Goal: Task Accomplishment & Management: Complete application form

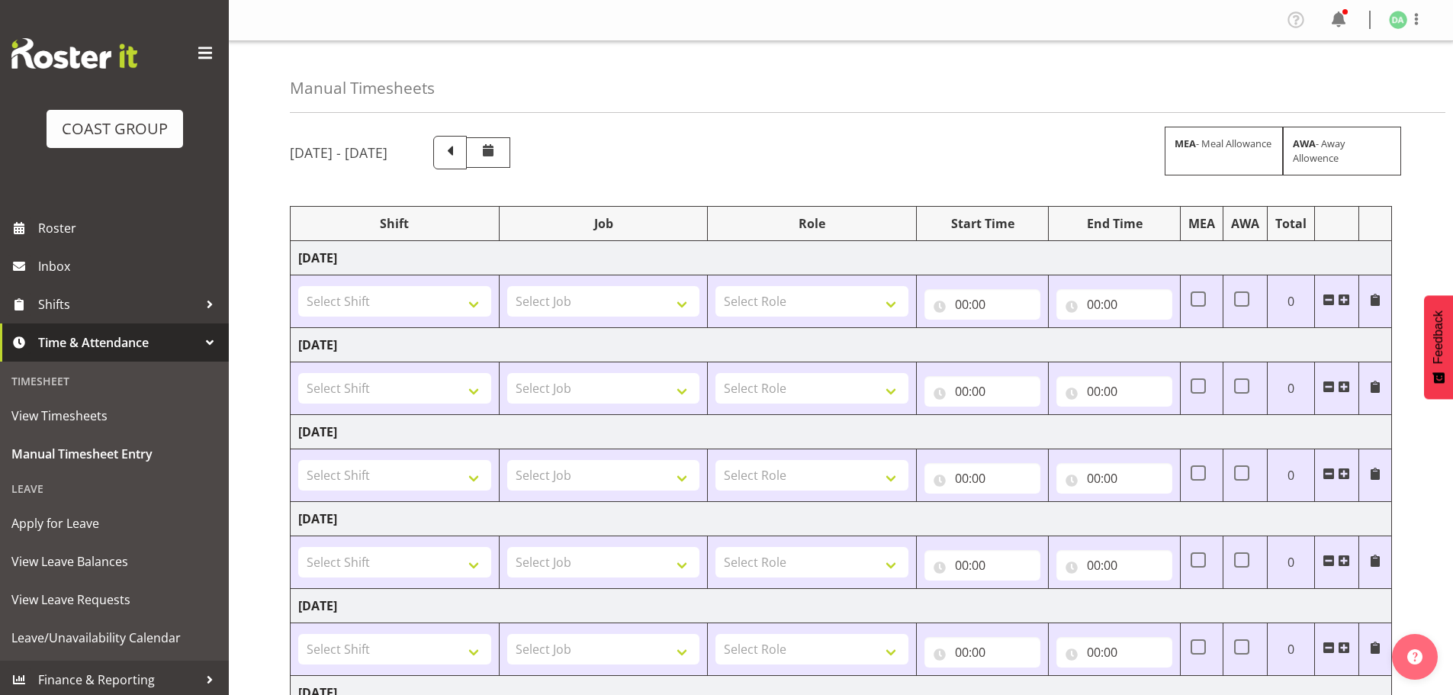
scroll to position [252, 0]
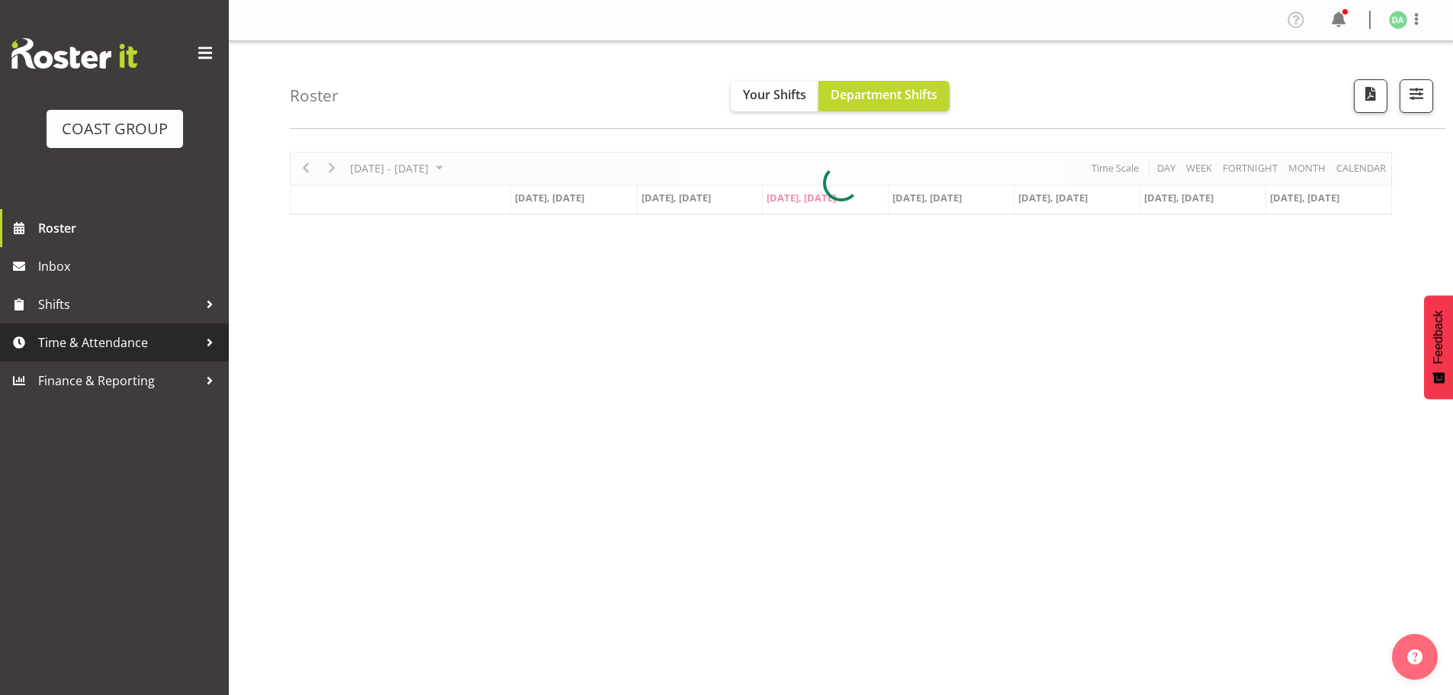
click at [75, 333] on span "Time & Attendance" at bounding box center [118, 342] width 160 height 23
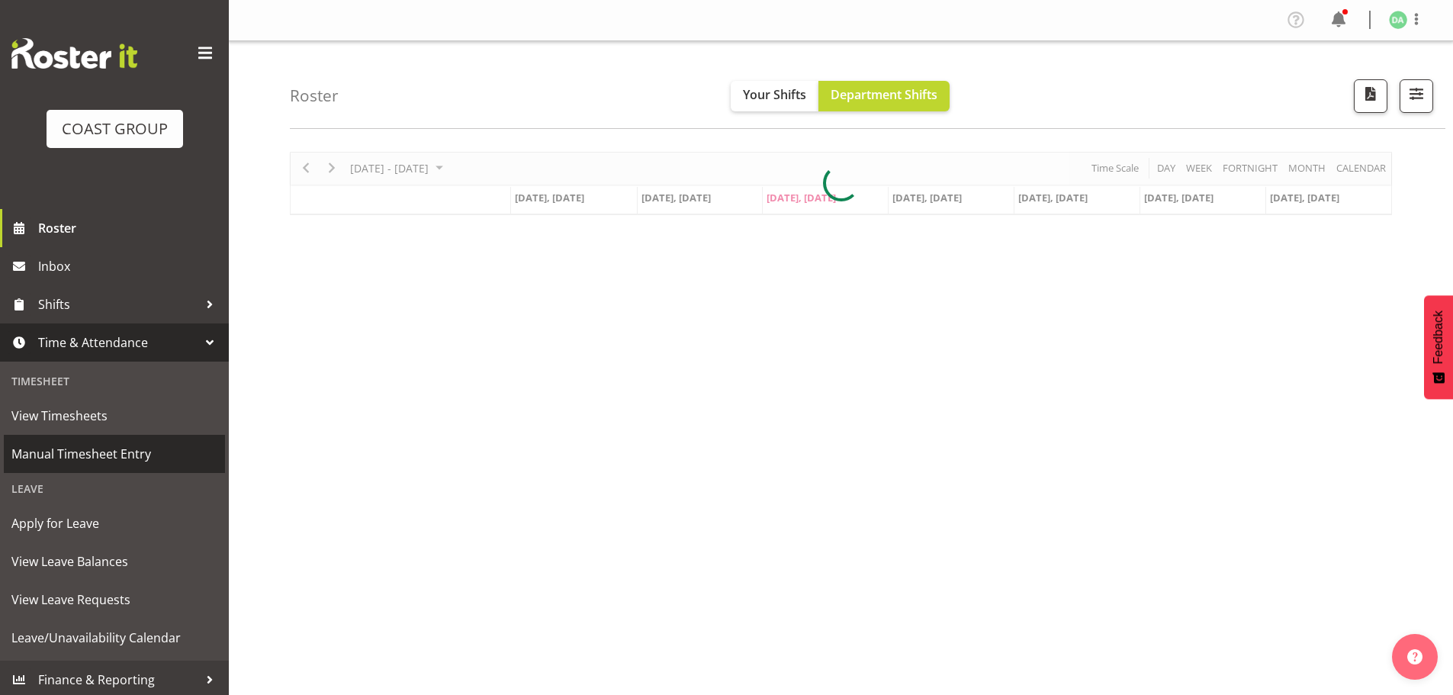
click at [79, 445] on span "Manual Timesheet Entry" at bounding box center [114, 453] width 206 height 23
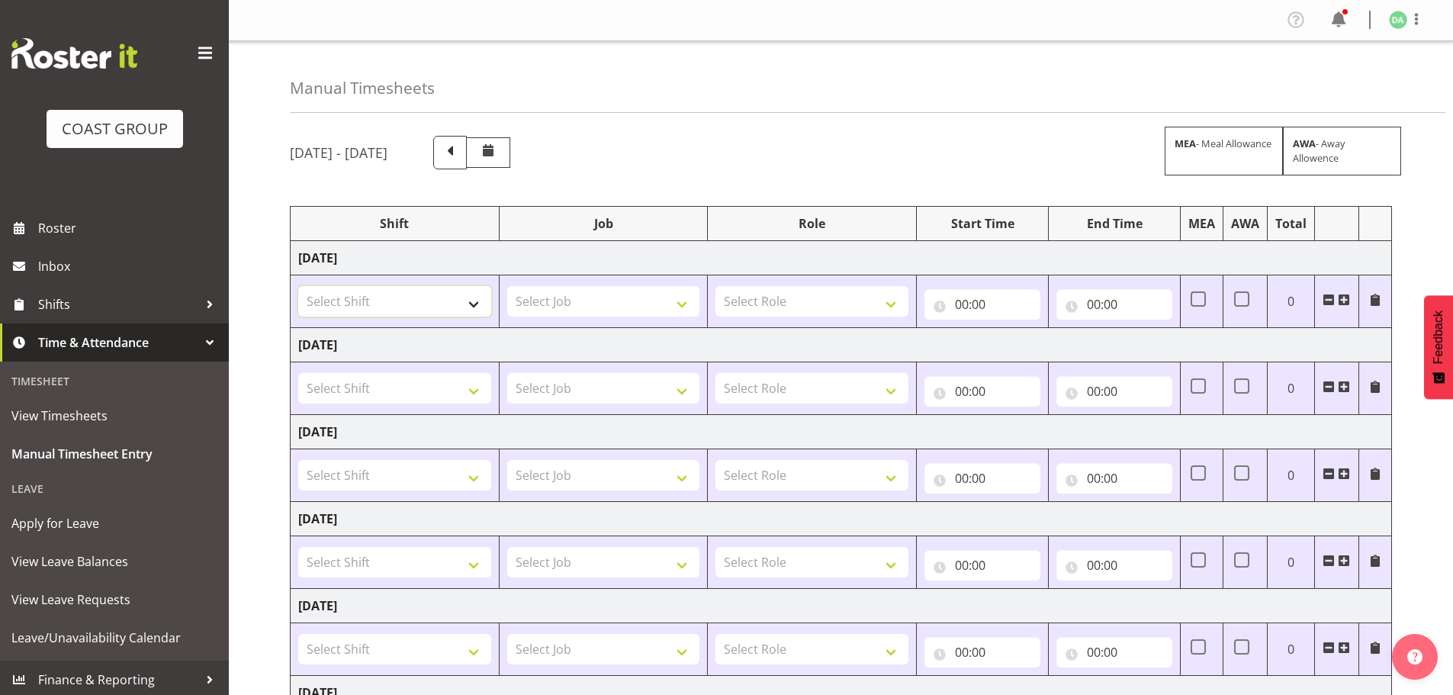
click at [426, 311] on select "Select Shift EHS AKL DESIGN" at bounding box center [394, 301] width 193 height 31
select select "1321"
click at [298, 286] on select "Select Shift EHS AKL DESIGN" at bounding box center [394, 301] width 193 height 31
click at [597, 294] on select "Select Job 1 Carlton Events 1 [PERSON_NAME][GEOGRAPHIC_DATA] 1 [PERSON_NAME][GE…" at bounding box center [603, 301] width 193 height 31
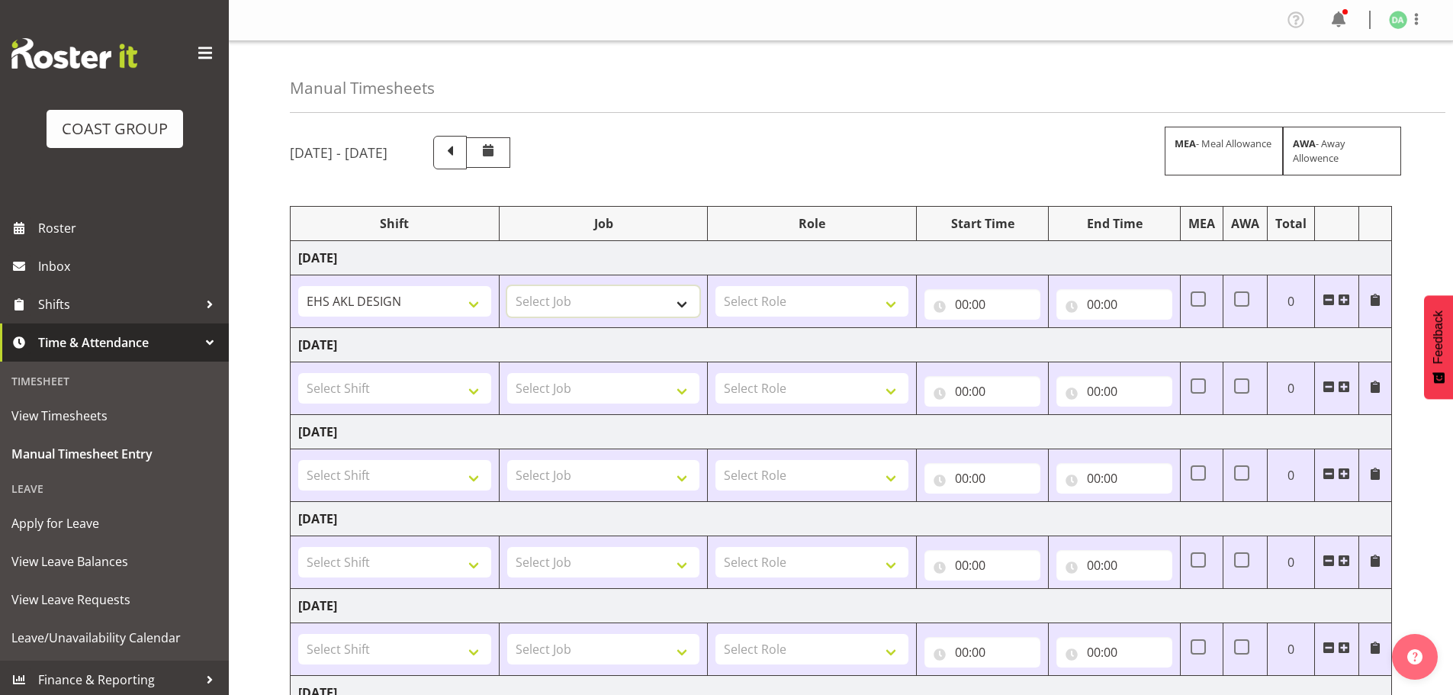
click at [593, 294] on select "Select Job 1 Carlton Events 1 [PERSON_NAME][GEOGRAPHIC_DATA] 1 [PERSON_NAME][GE…" at bounding box center [603, 301] width 193 height 31
click at [583, 323] on td "Select Job 1 Carlton Events 1 [PERSON_NAME][GEOGRAPHIC_DATA] 1 [PERSON_NAME][GE…" at bounding box center [603, 301] width 209 height 53
click at [528, 307] on select "Select Job 1 Carlton Events 1 [PERSON_NAME][GEOGRAPHIC_DATA] 1 [PERSON_NAME][GE…" at bounding box center [603, 301] width 193 height 31
click at [535, 307] on select "Select Job 1 Carlton Events 1 [PERSON_NAME][GEOGRAPHIC_DATA] 1 [PERSON_NAME][GE…" at bounding box center [603, 301] width 193 height 31
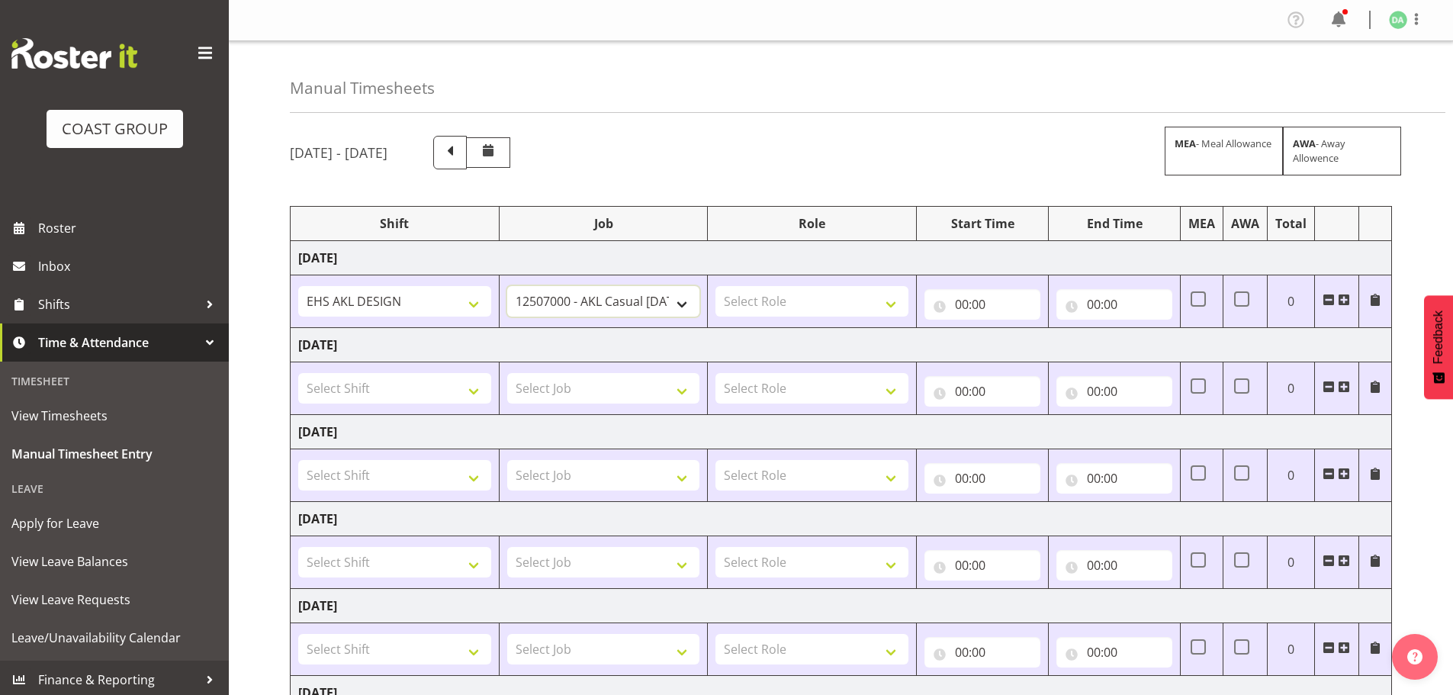
click at [564, 300] on select "1 Carlton Events 1 [PERSON_NAME] 1 [PERSON_NAME][GEOGRAPHIC_DATA] 1 EHS WAREHOU…" at bounding box center [603, 301] width 193 height 31
select select "8652"
click at [507, 286] on select "1 Carlton Events 1 [PERSON_NAME] 1 [PERSON_NAME][GEOGRAPHIC_DATA] 1 EHS WAREHOU…" at bounding box center [603, 301] width 193 height 31
click at [787, 298] on select "Select Role DESIGNER Designer" at bounding box center [811, 301] width 193 height 31
select select "215"
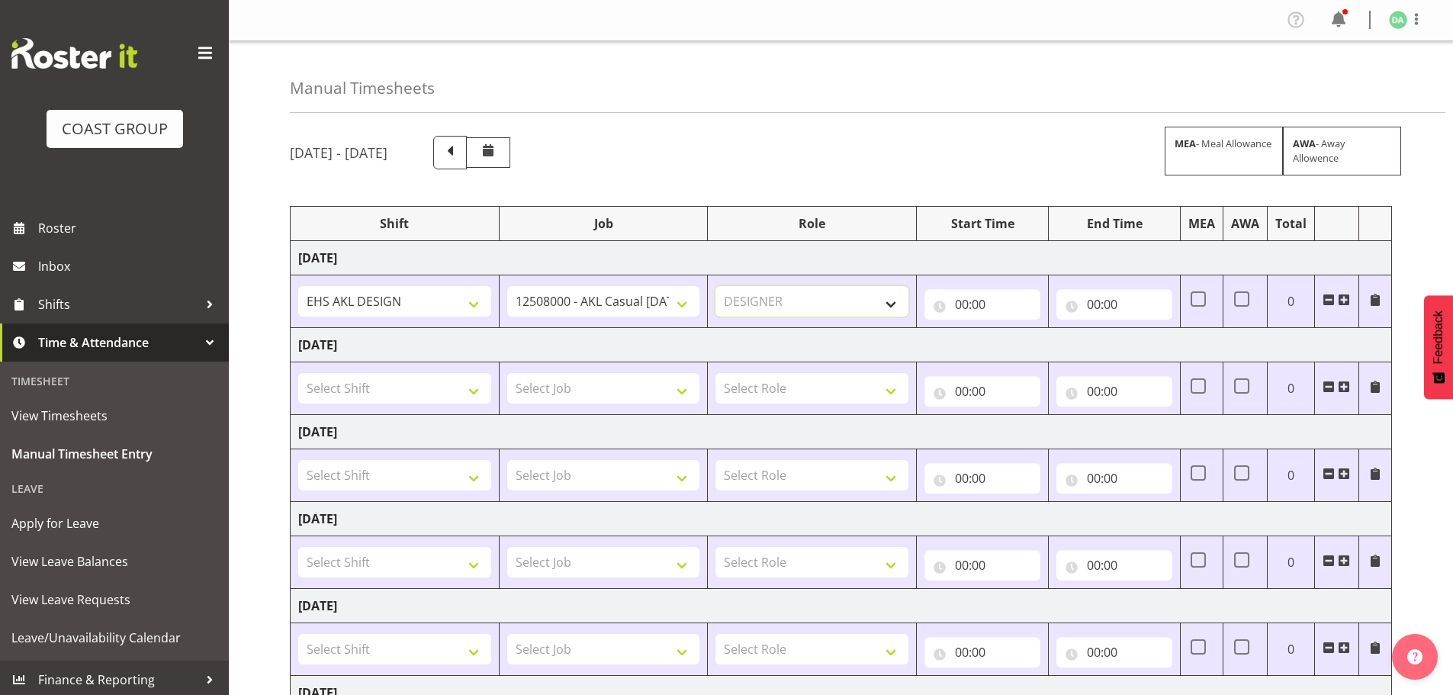
click at [715, 286] on select "Select Role DESIGNER Designer" at bounding box center [811, 301] width 193 height 31
click at [947, 321] on td "00:00 00 01 02 03 04 05 06 07 08 09 10 11 12 13 14 15 16 17 18 19 20 21 22 23 :…" at bounding box center [983, 301] width 132 height 53
click at [973, 309] on input "00:00" at bounding box center [982, 304] width 116 height 31
click at [1027, 339] on select "00 01 02 03 04 05 06 07 08 09 10 11 12 13 14 15 16 17 18 19 20 21 22 23" at bounding box center [1028, 344] width 34 height 31
select select "8"
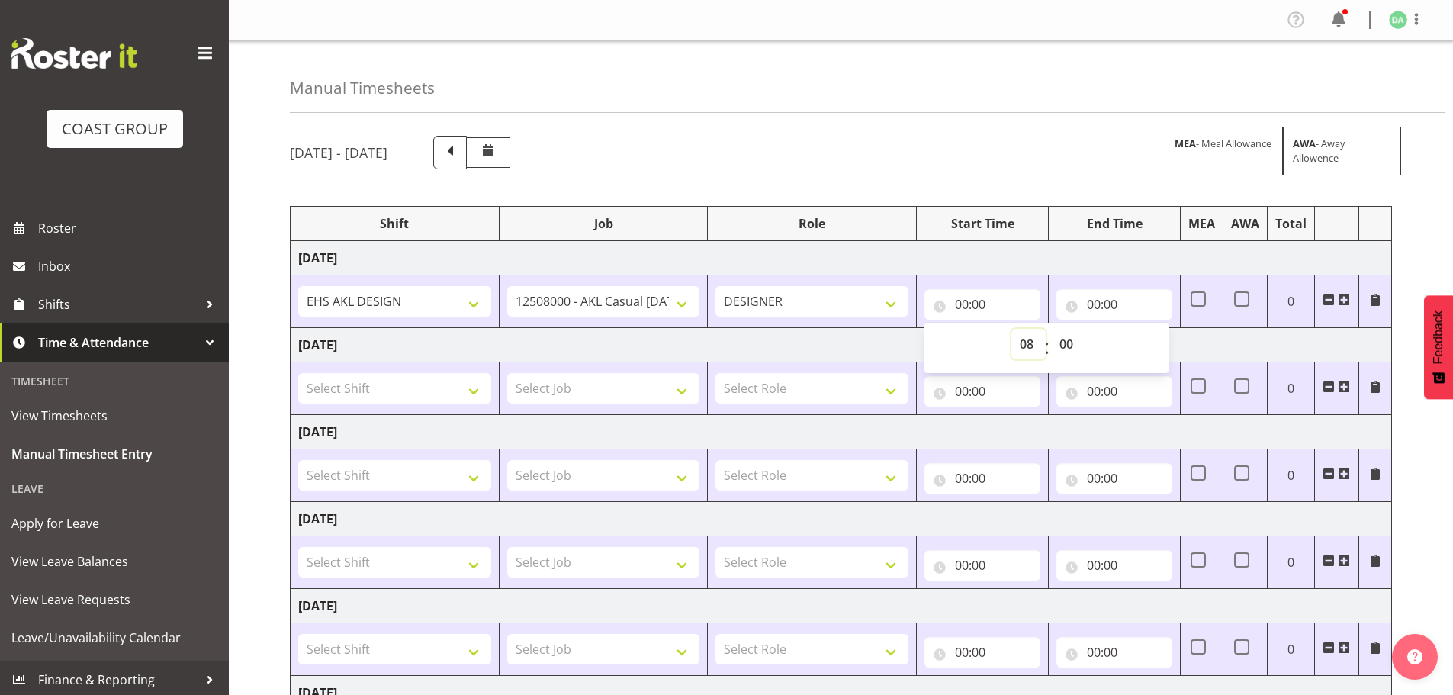
click at [1011, 329] on select "00 01 02 03 04 05 06 07 08 09 10 11 12 13 14 15 16 17 18 19 20 21 22 23" at bounding box center [1028, 344] width 34 height 31
type input "08:00"
click at [1105, 306] on input "00:00" at bounding box center [1114, 304] width 116 height 31
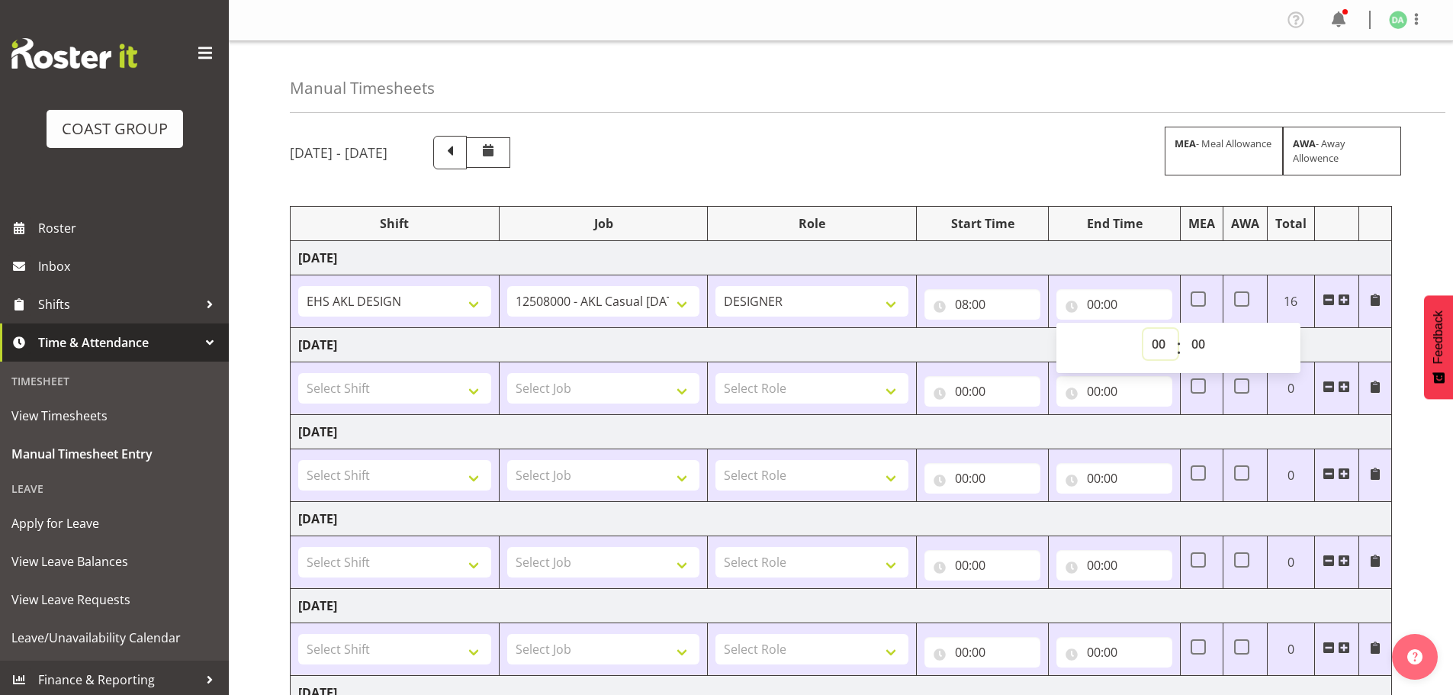
click at [1165, 341] on select "00 01 02 03 04 05 06 07 08 09 10 11 12 13 14 15 16 17 18 19 20 21 22 23" at bounding box center [1160, 344] width 34 height 31
select select "11"
click at [1143, 329] on select "00 01 02 03 04 05 06 07 08 09 10 11 12 13 14 15 16 17 18 19 20 21 22 23" at bounding box center [1160, 344] width 34 height 31
type input "11:00"
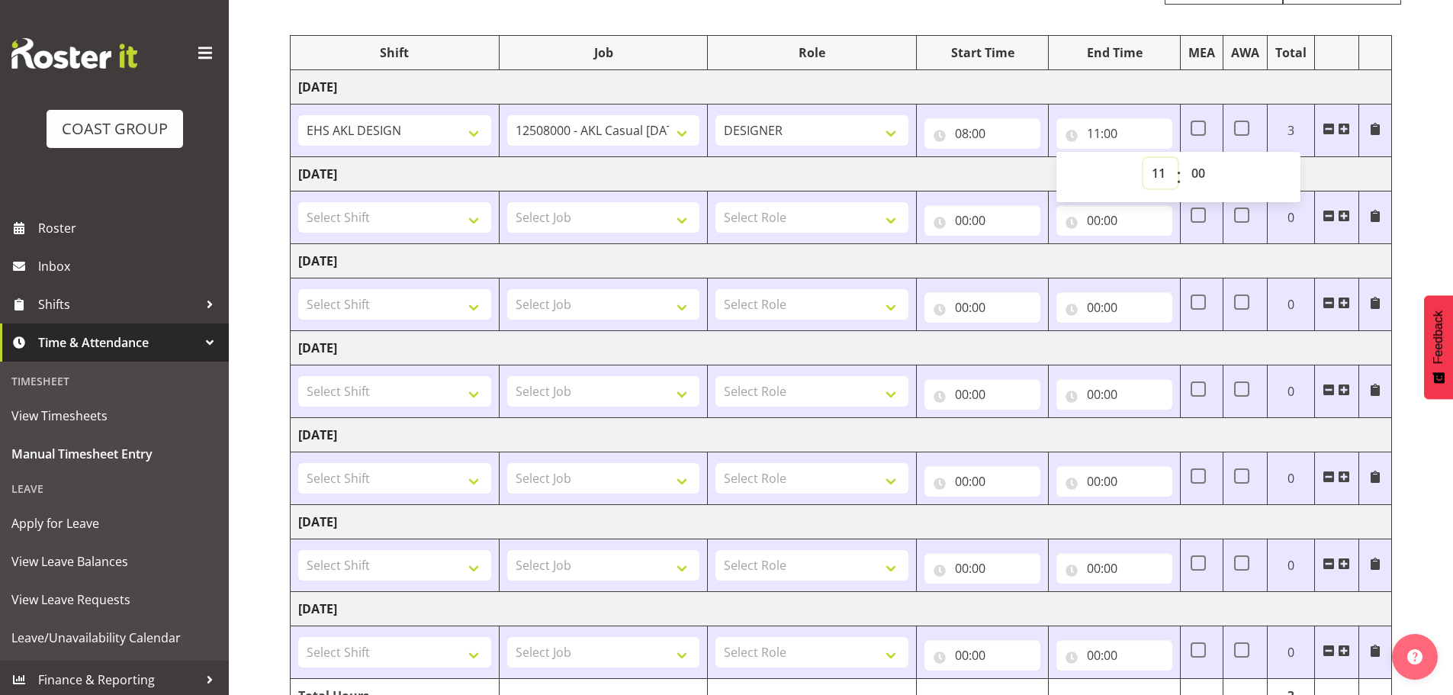
scroll to position [252, 0]
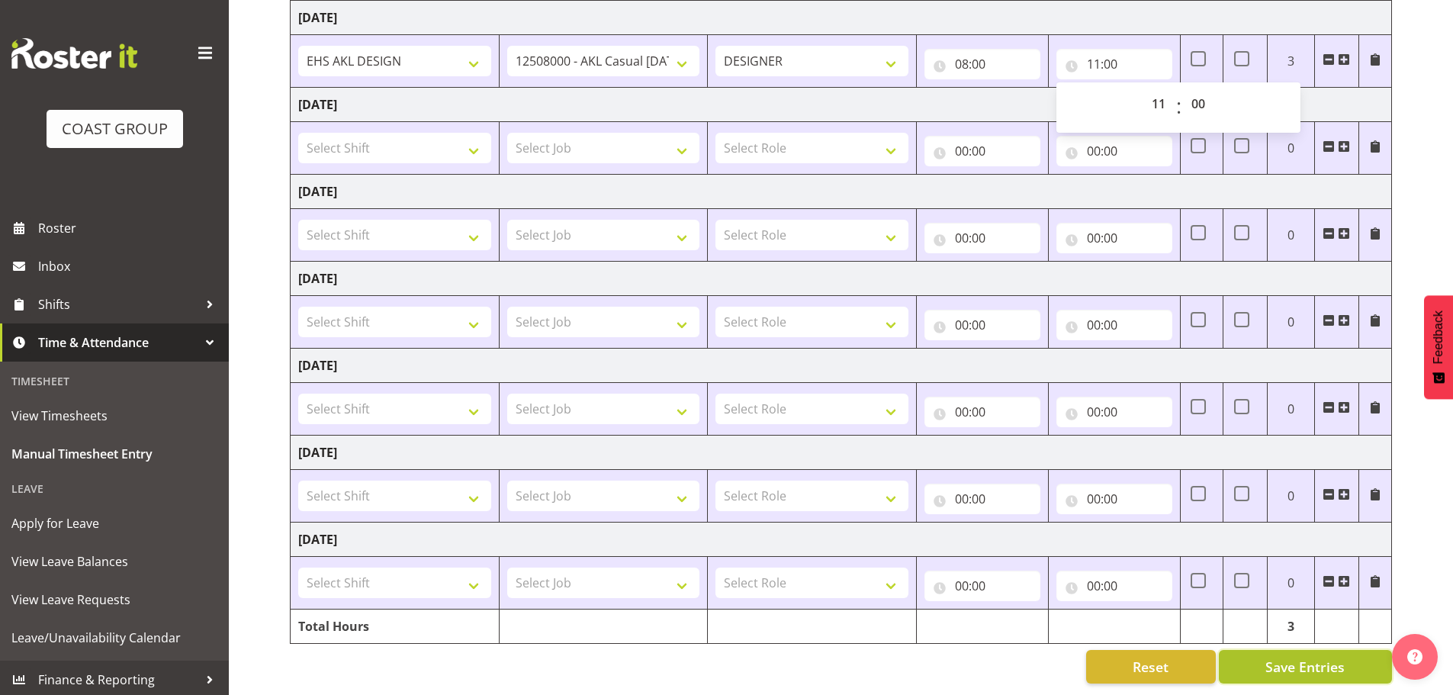
click at [1278, 657] on span "Save Entries" at bounding box center [1304, 667] width 79 height 20
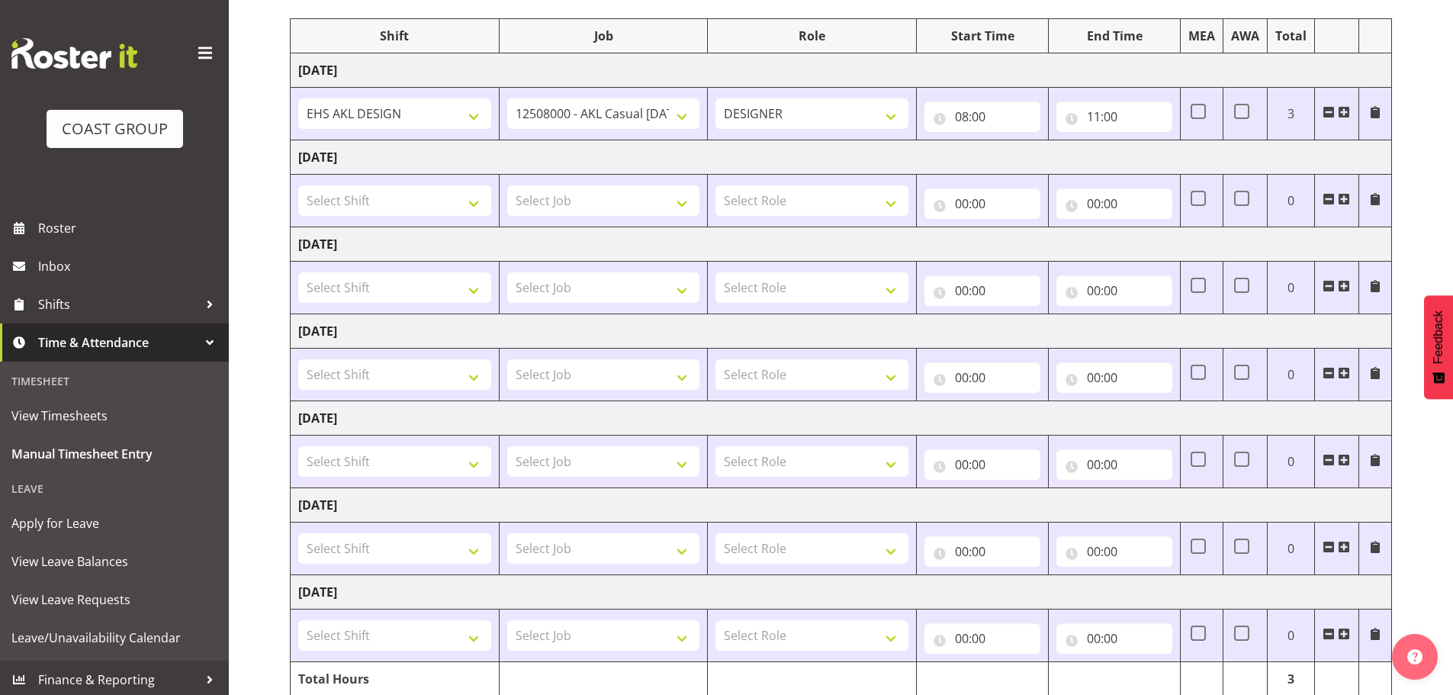
scroll to position [99, 0]
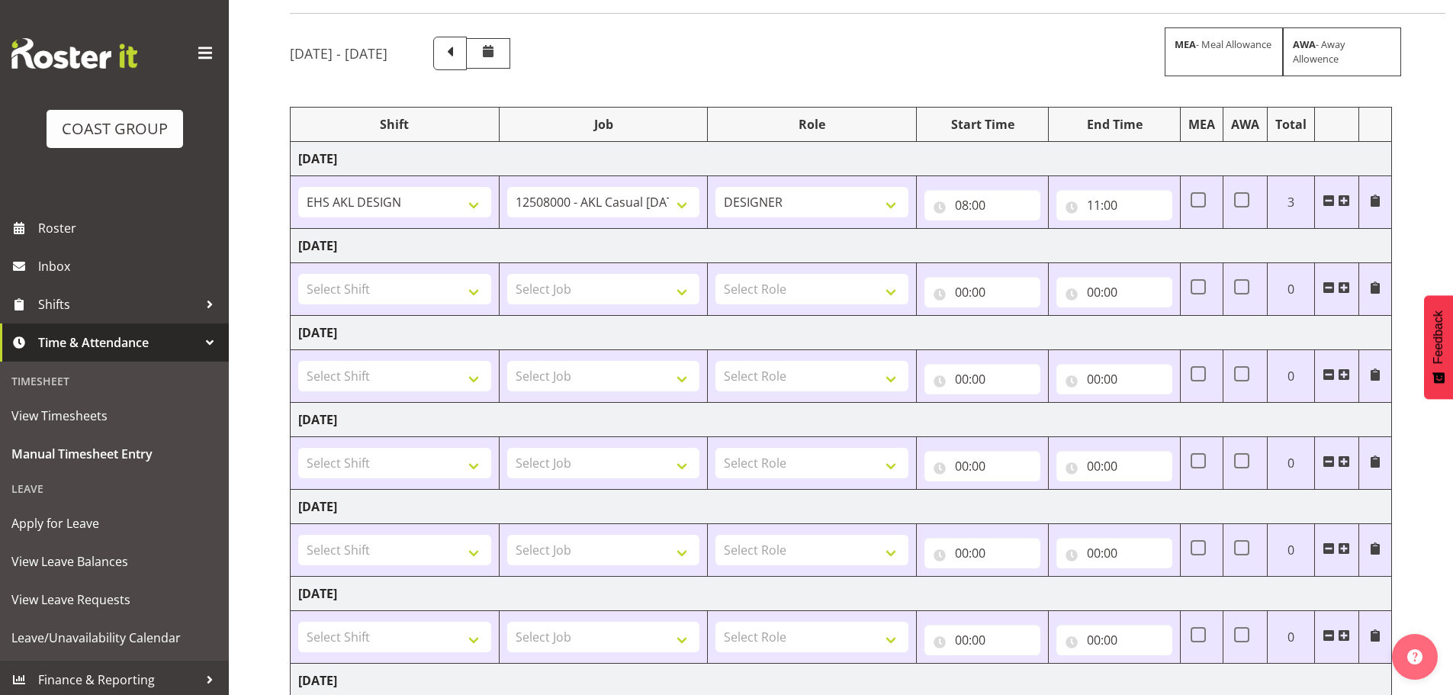
click at [1341, 201] on span at bounding box center [1344, 200] width 12 height 12
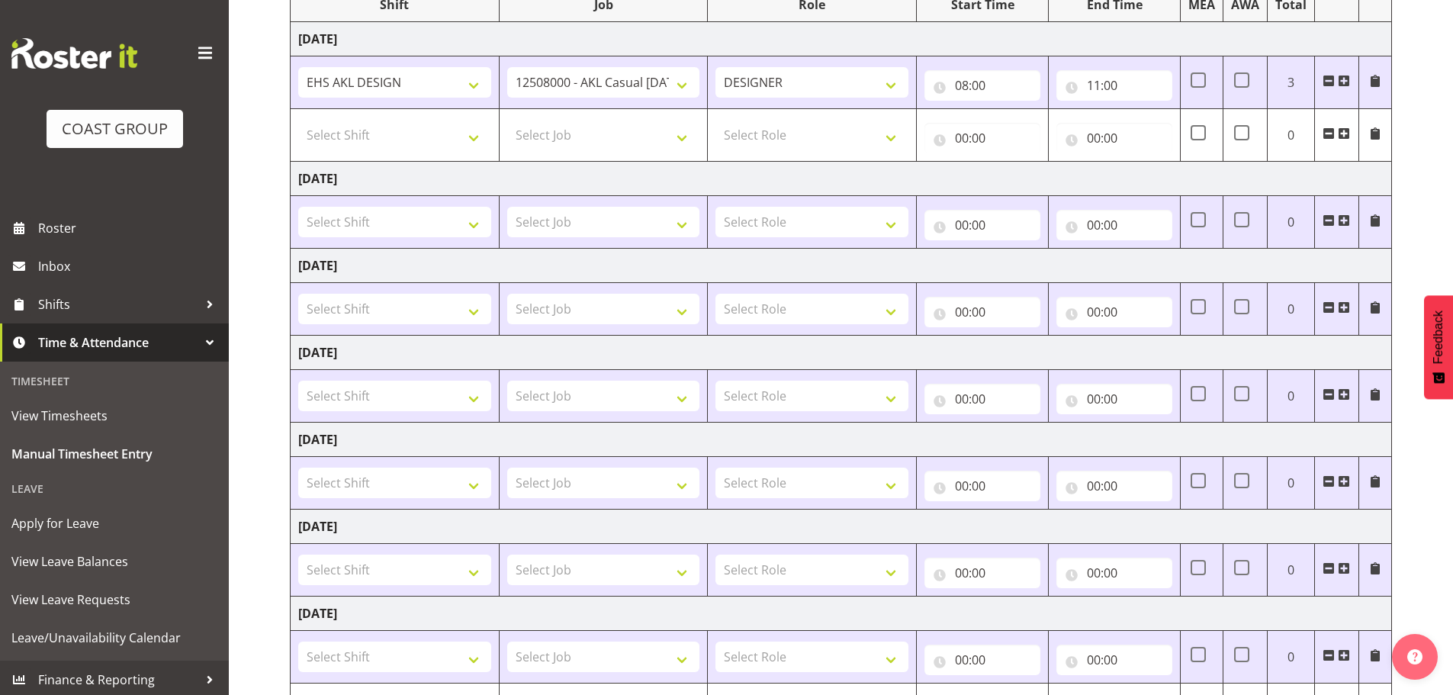
scroll to position [229, 0]
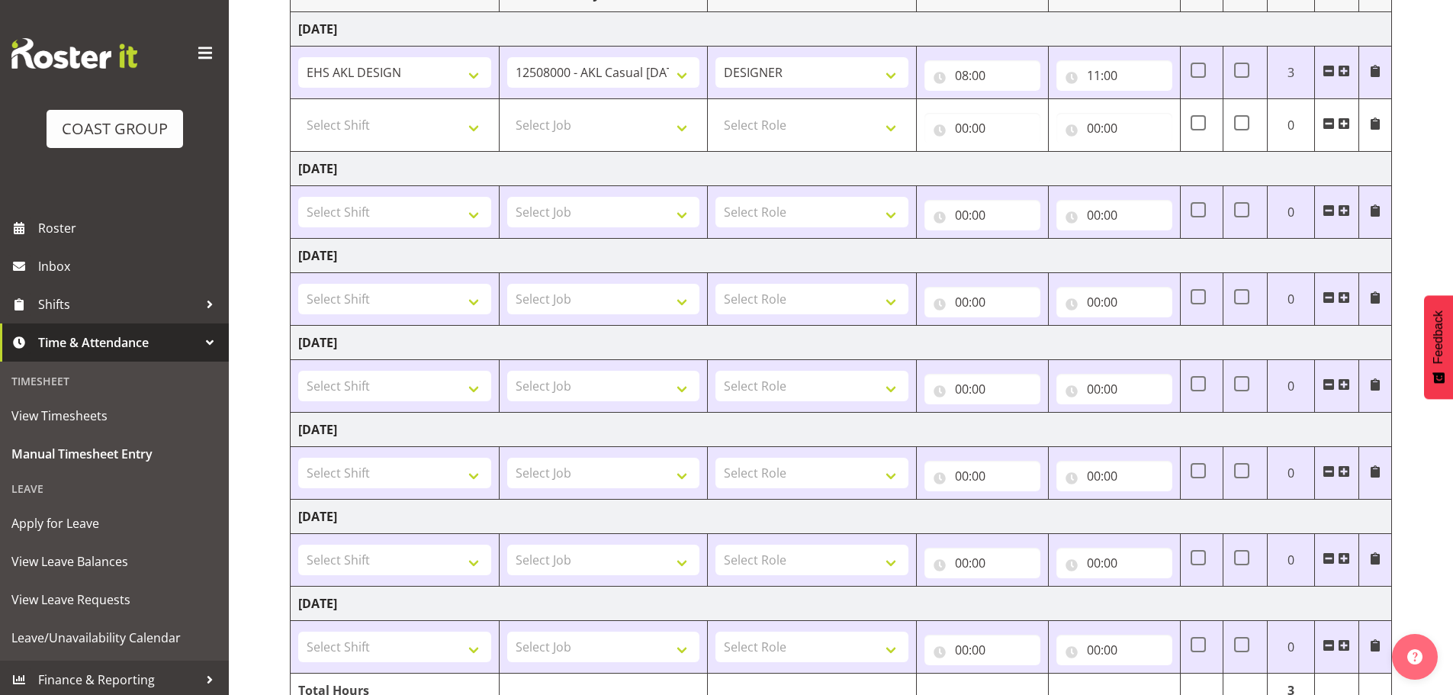
click at [1325, 209] on span at bounding box center [1328, 210] width 12 height 12
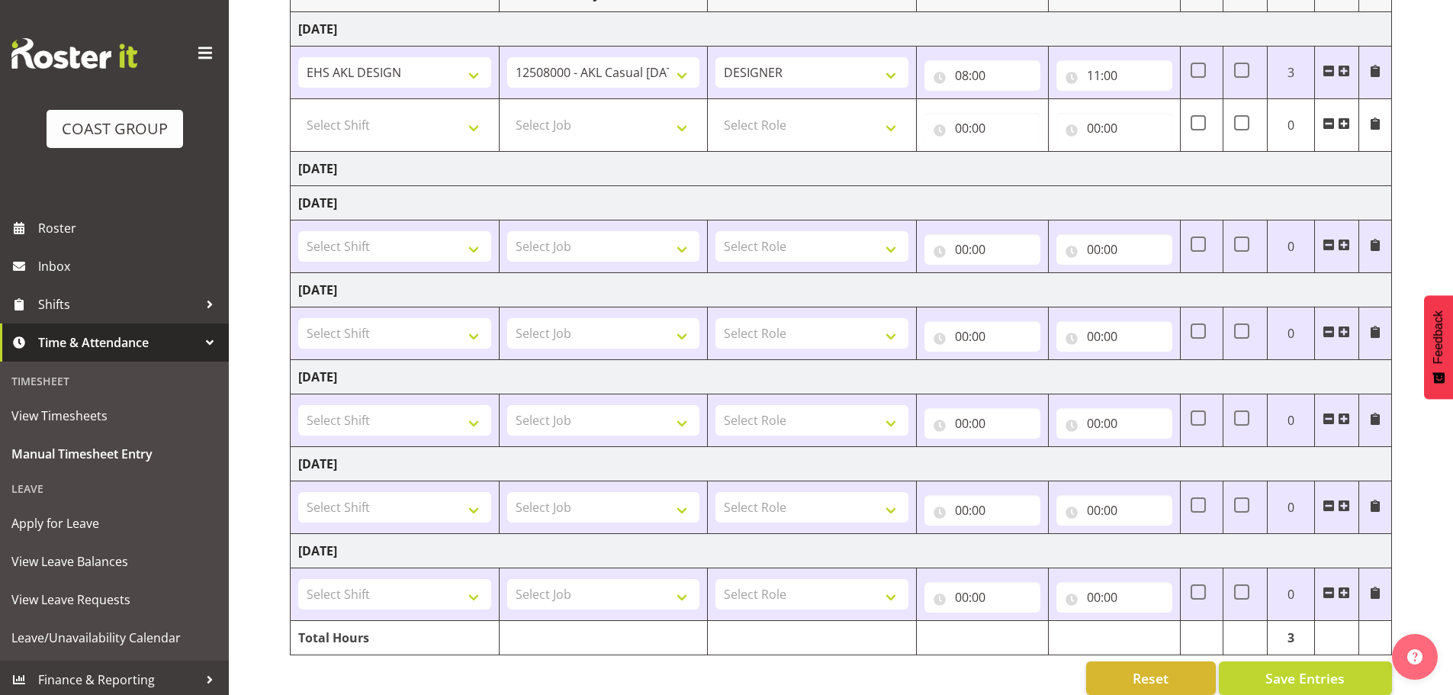
click at [1325, 243] on span at bounding box center [1328, 245] width 12 height 12
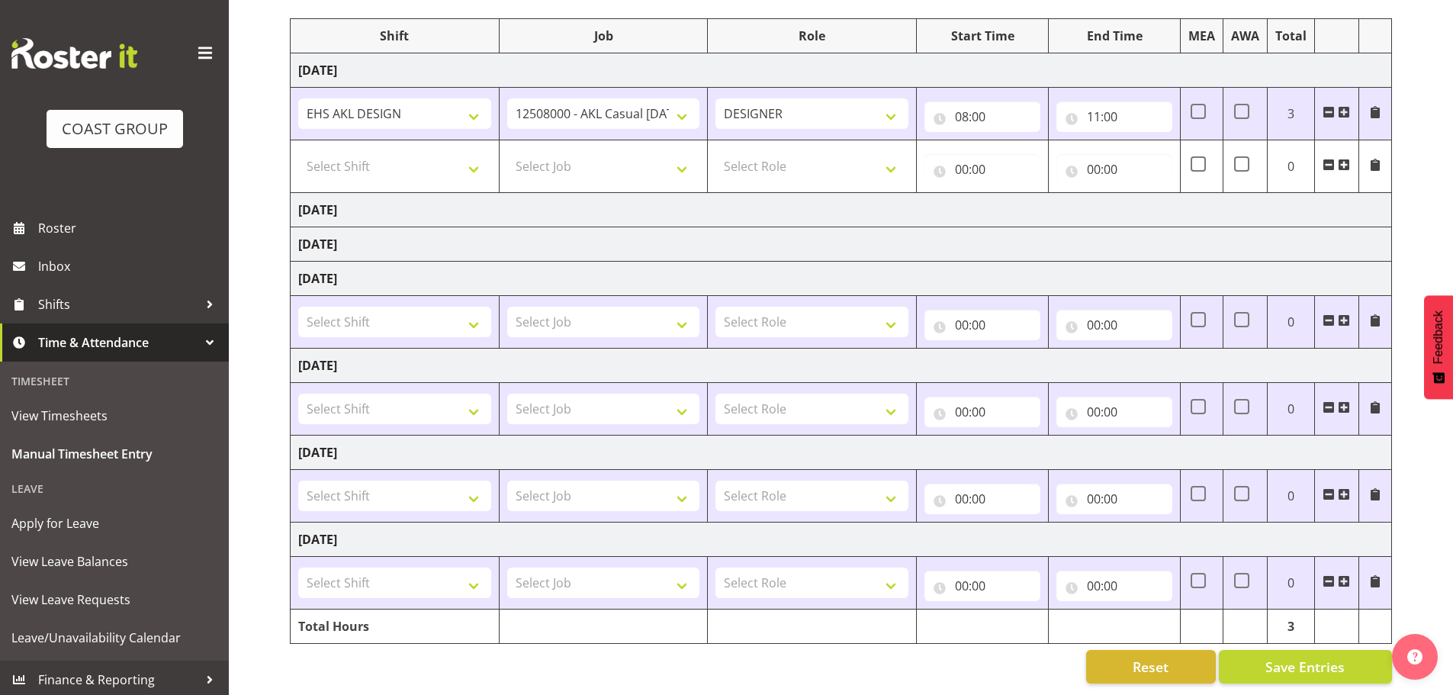
click at [1326, 314] on span at bounding box center [1328, 320] width 12 height 12
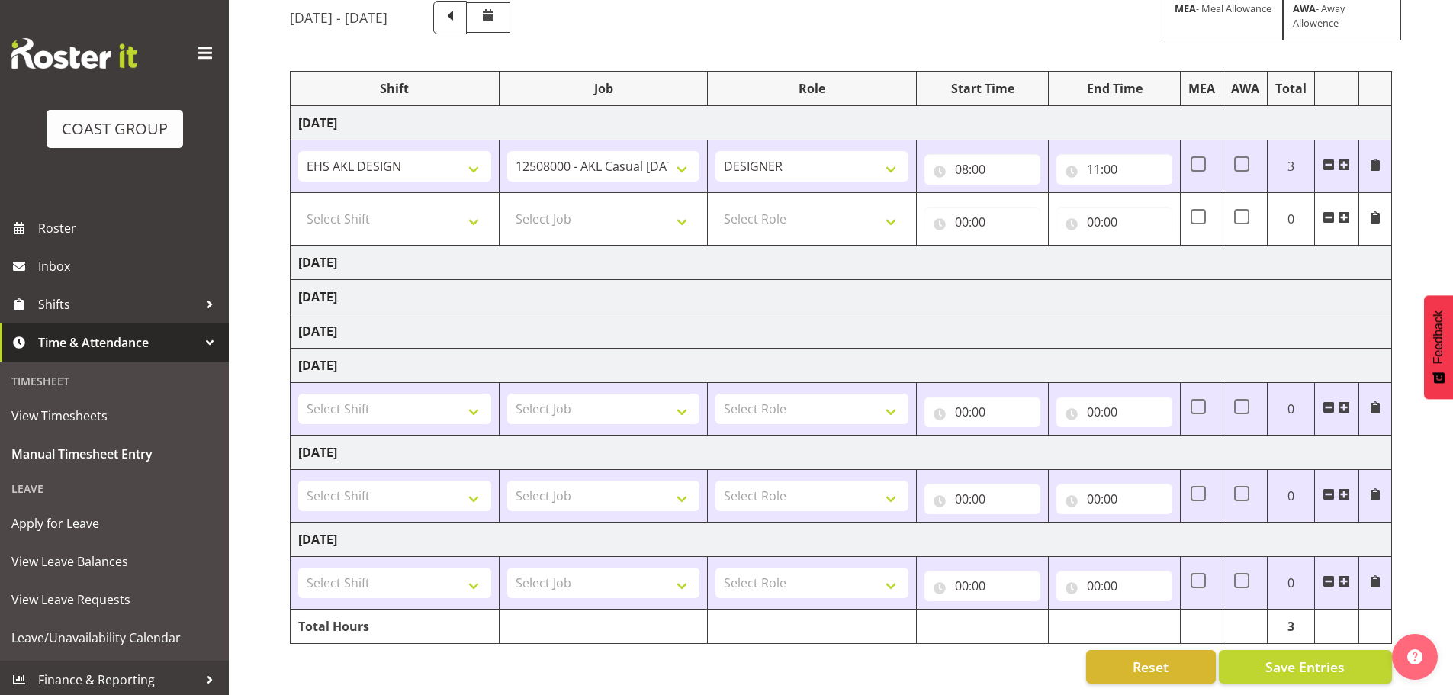
click at [1325, 401] on span at bounding box center [1328, 407] width 12 height 12
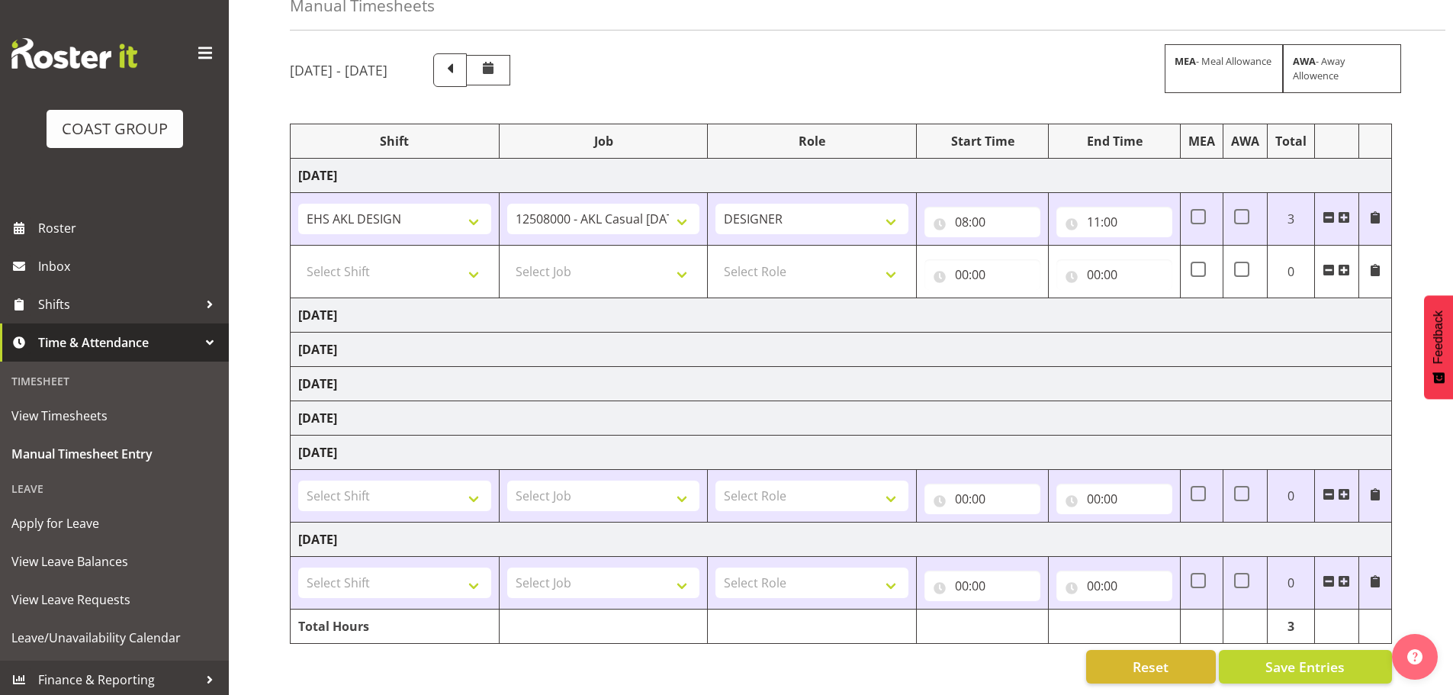
click at [1325, 488] on span at bounding box center [1328, 494] width 12 height 12
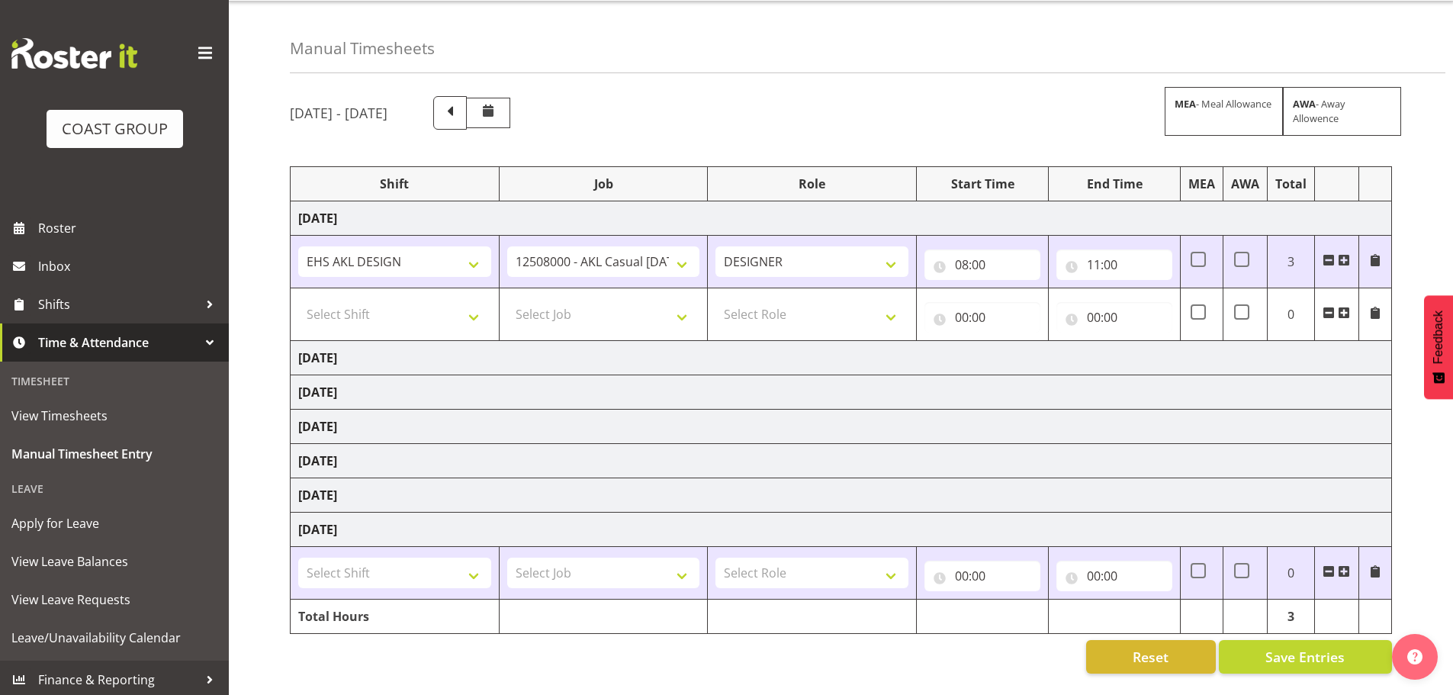
click at [1325, 565] on span at bounding box center [1328, 571] width 12 height 12
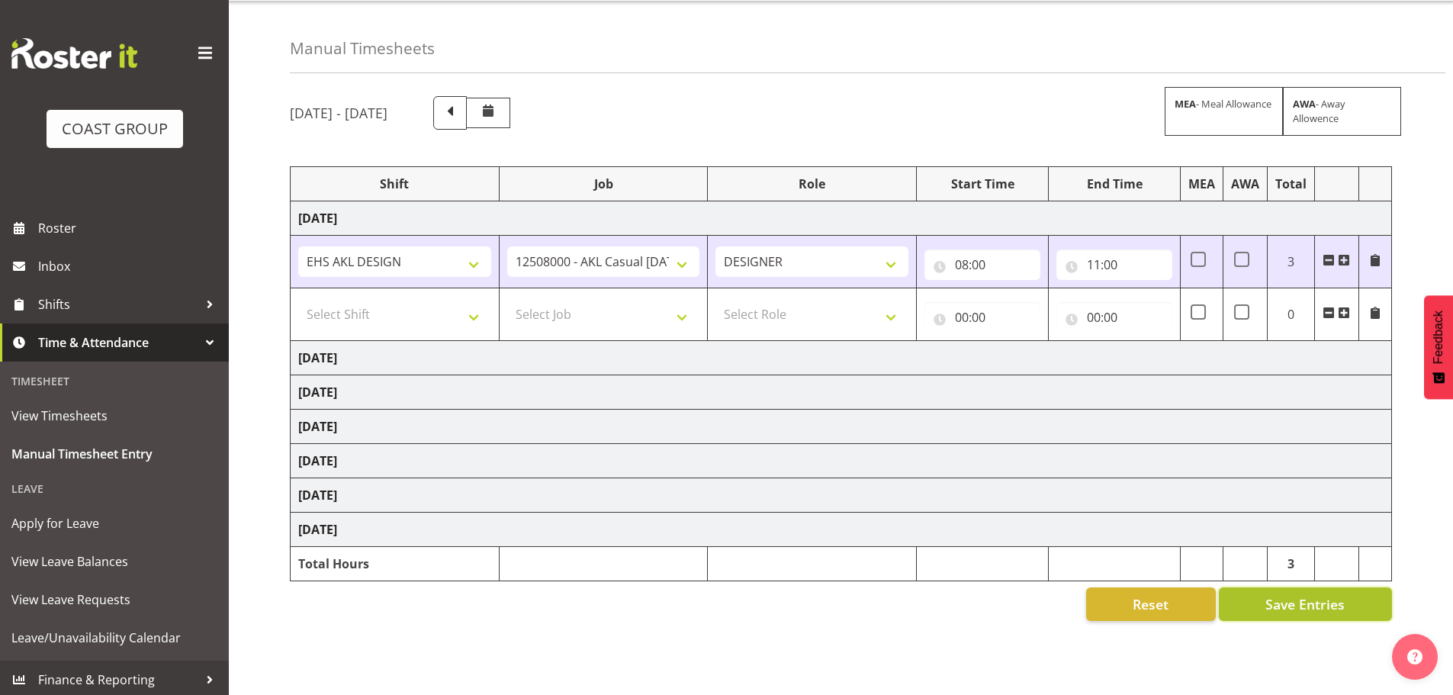
click at [1308, 599] on span "Save Entries" at bounding box center [1304, 604] width 79 height 20
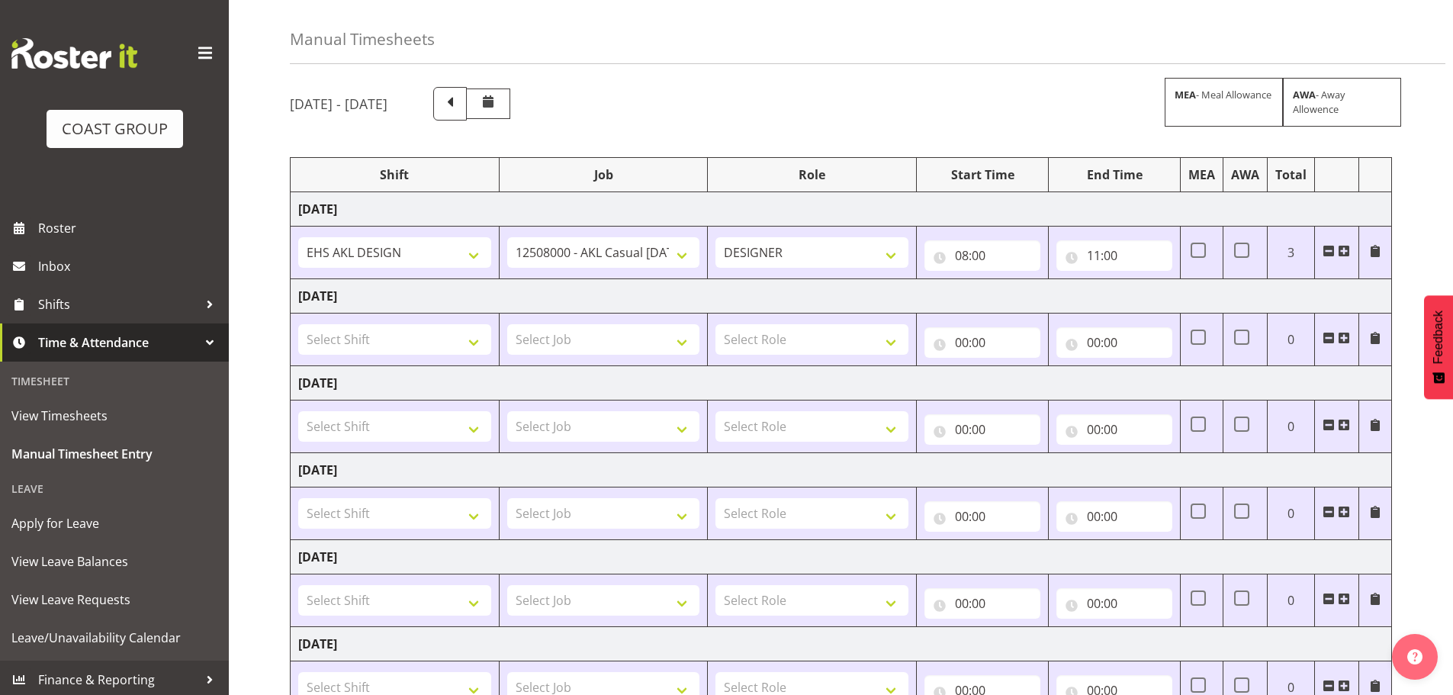
scroll to position [23, 0]
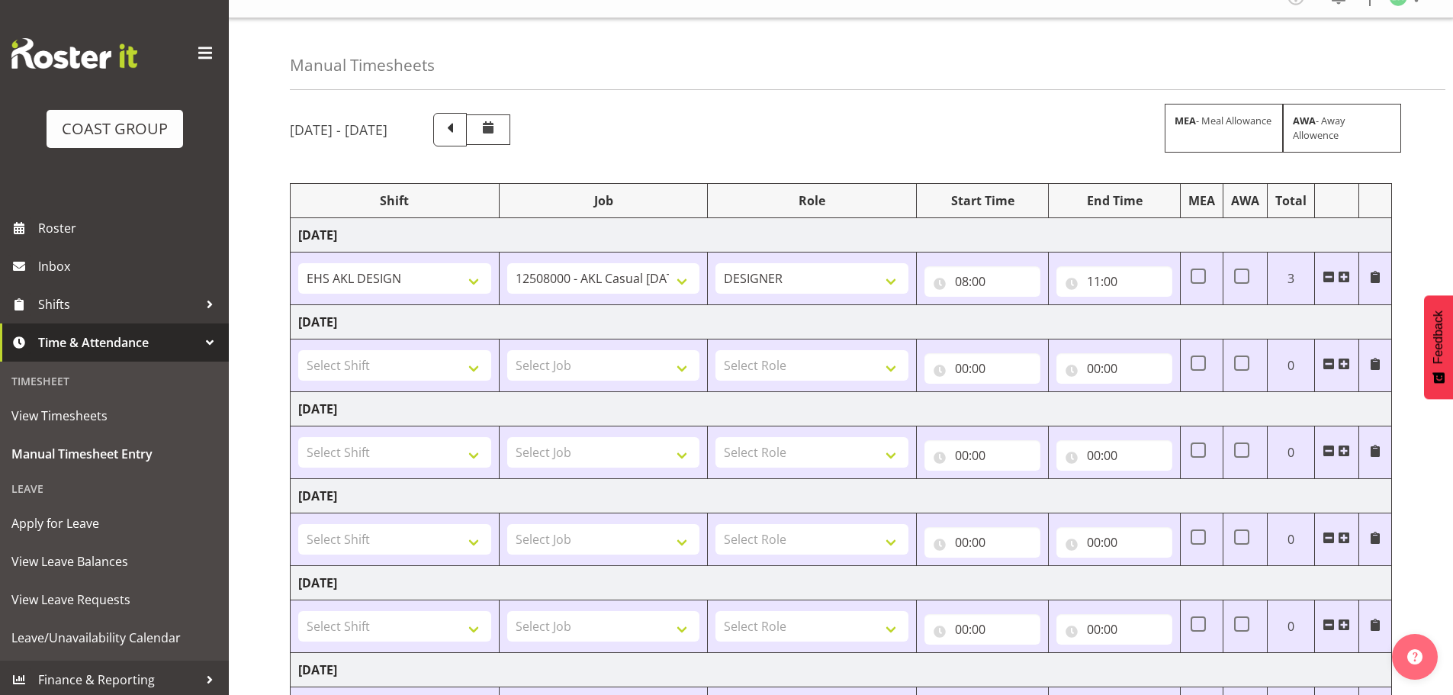
click at [1347, 279] on span at bounding box center [1344, 277] width 12 height 12
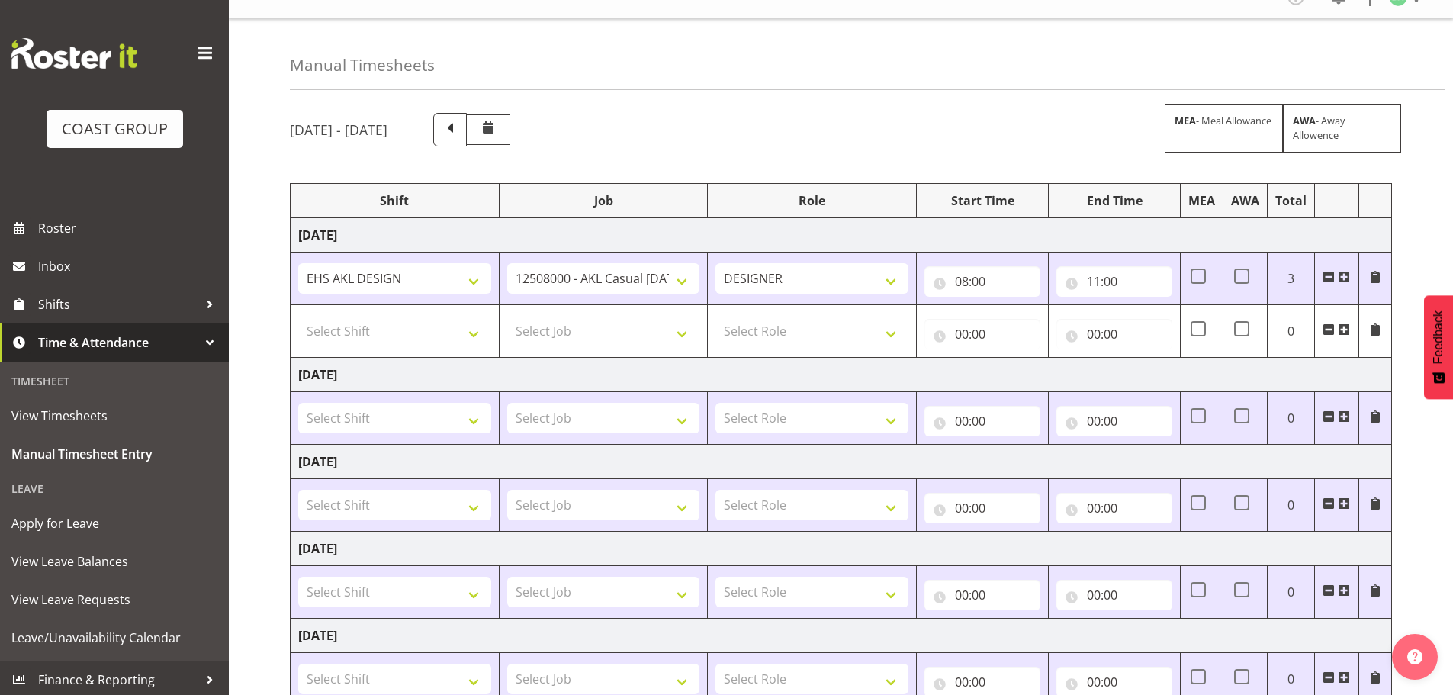
click at [1347, 279] on span at bounding box center [1344, 277] width 12 height 12
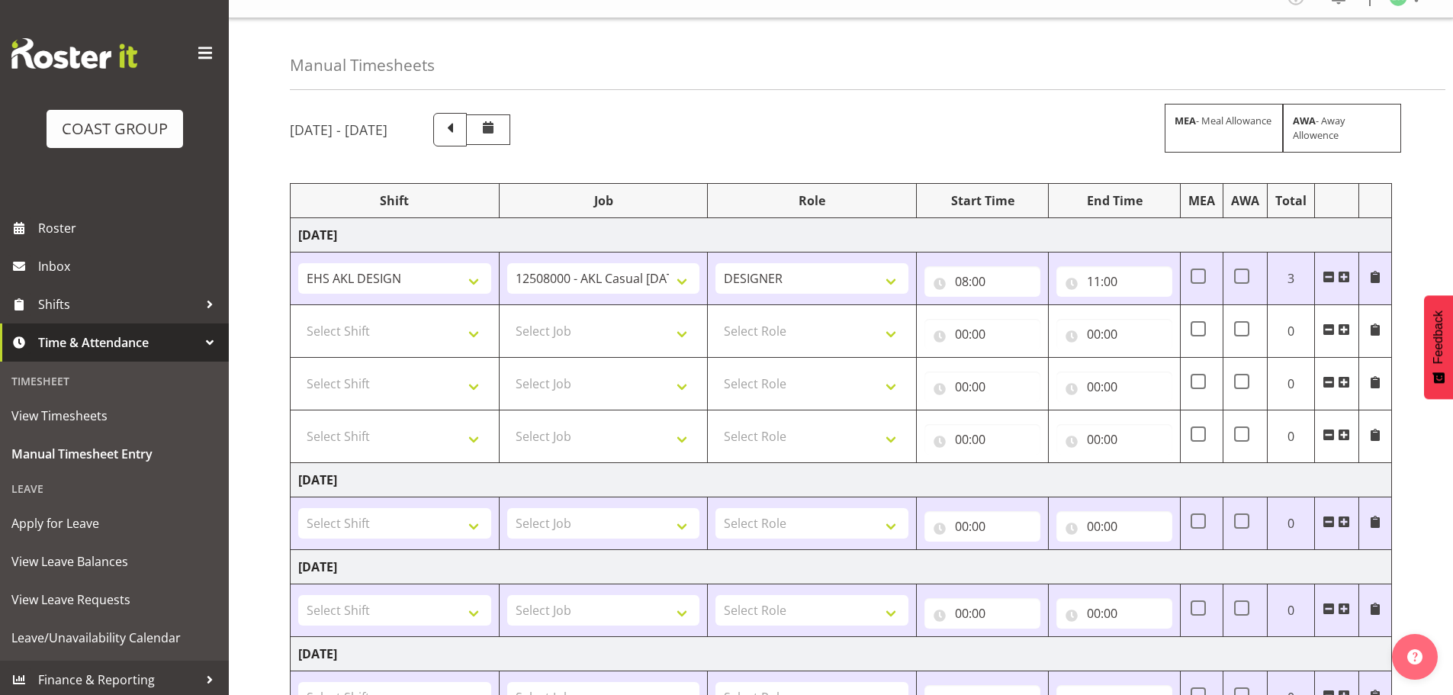
click at [1347, 279] on span at bounding box center [1344, 277] width 12 height 12
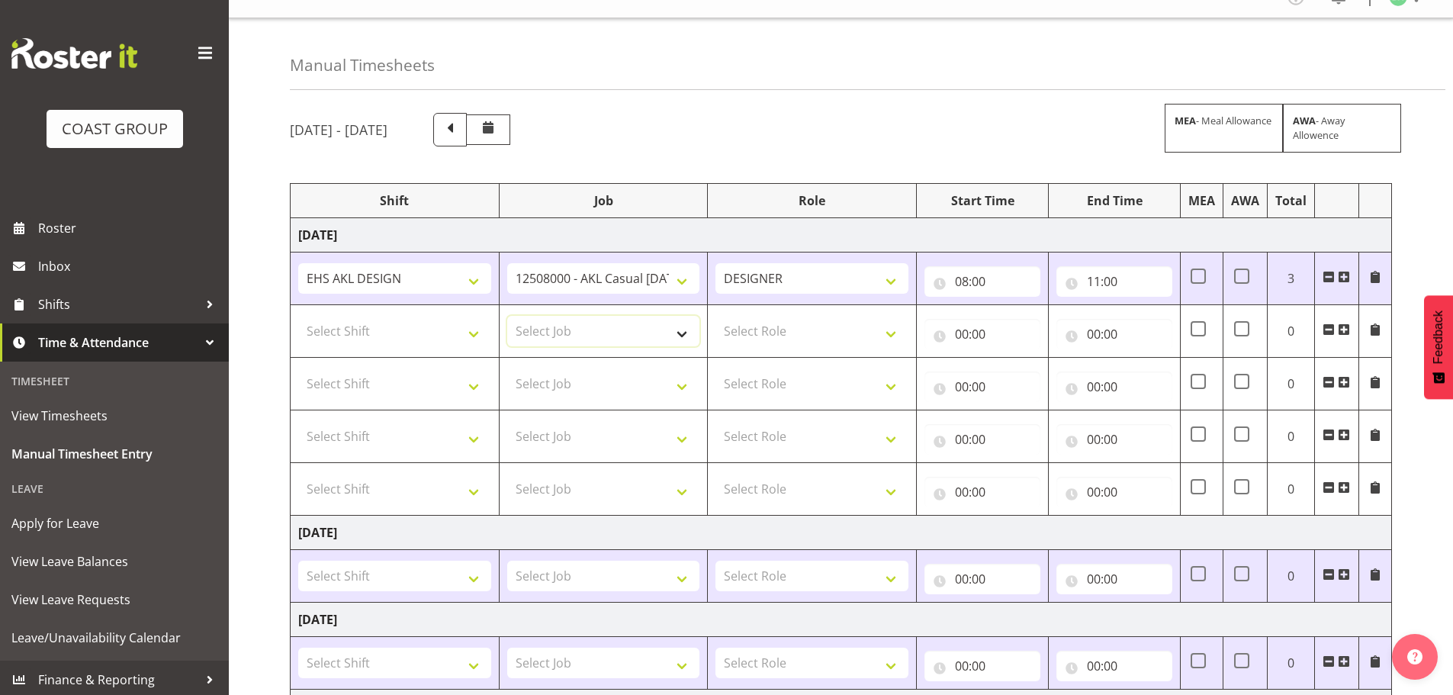
click at [566, 324] on select "Select Job 1 Carlton Events 1 [PERSON_NAME][GEOGRAPHIC_DATA] 1 [PERSON_NAME][GE…" at bounding box center [603, 331] width 193 height 31
select select "8651"
click at [507, 316] on select "Select Job 1 Carlton Events 1 [PERSON_NAME][GEOGRAPHIC_DATA] 1 [PERSON_NAME][GE…" at bounding box center [603, 331] width 193 height 31
click at [450, 323] on select "Select Shift EHS AKL DESIGN" at bounding box center [394, 331] width 193 height 31
select select "1321"
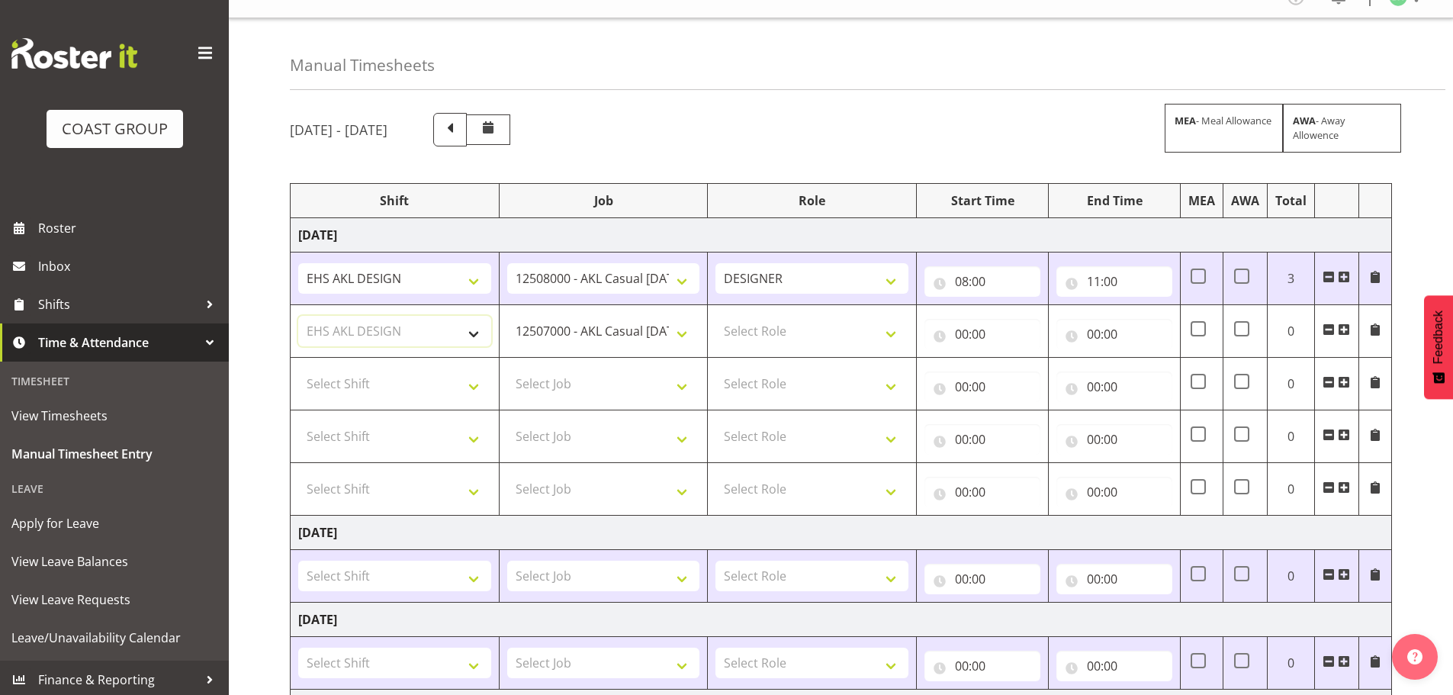
click at [298, 316] on select "Select Shift EHS AKL DESIGN" at bounding box center [394, 331] width 193 height 31
click at [571, 336] on select "1 Carlton Events 1 [PERSON_NAME] 1 [PERSON_NAME][GEOGRAPHIC_DATA] 1 EHS WAREHOU…" at bounding box center [603, 331] width 193 height 31
click at [574, 332] on select "1 Carlton Events 1 [PERSON_NAME] 1 [PERSON_NAME][GEOGRAPHIC_DATA] 1 EHS WAREHOU…" at bounding box center [603, 331] width 193 height 31
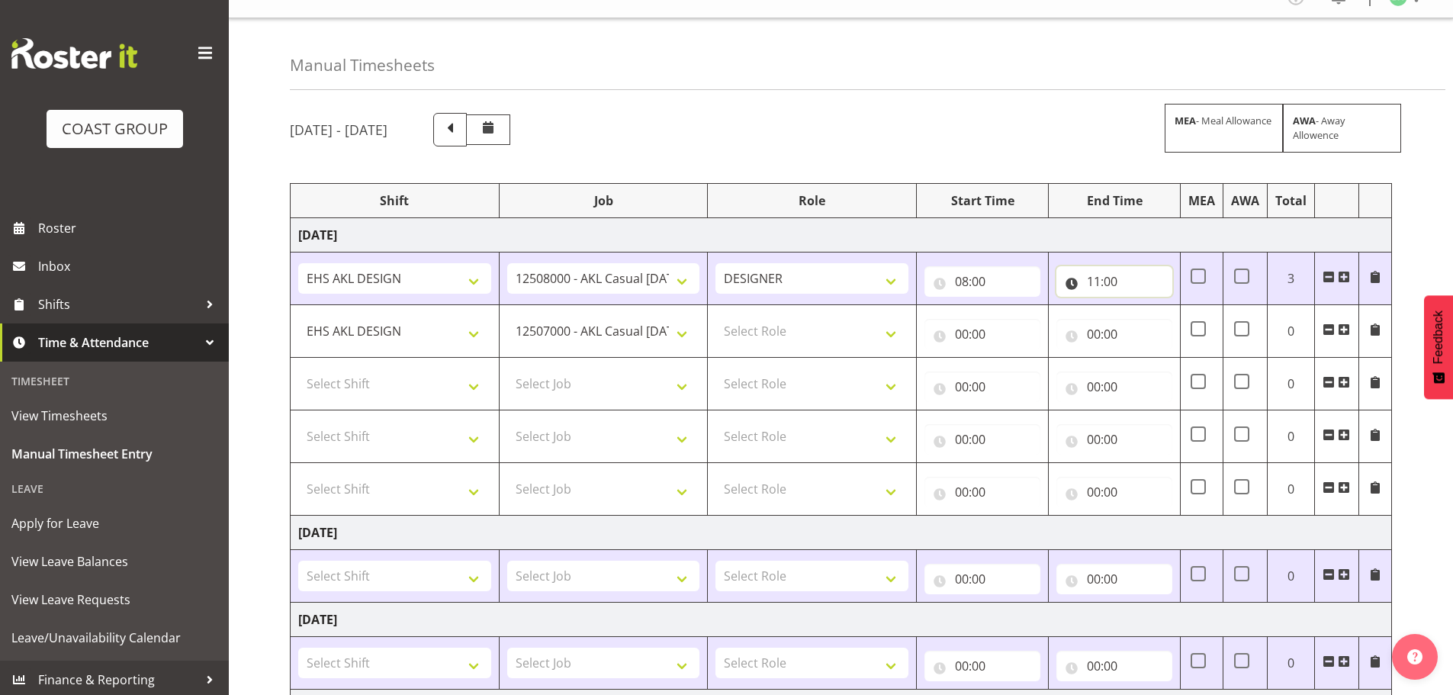
click at [1118, 279] on input "11:00" at bounding box center [1114, 281] width 116 height 31
click at [1167, 323] on select "00 01 02 03 04 05 06 07 08 09 10 11 12 13 14 15 16 17 18 19 20 21 22 23" at bounding box center [1160, 321] width 34 height 31
select select "12"
click at [1143, 306] on select "00 01 02 03 04 05 06 07 08 09 10 11 12 13 14 15 16 17 18 19 20 21 22 23" at bounding box center [1160, 321] width 34 height 31
type input "12:00"
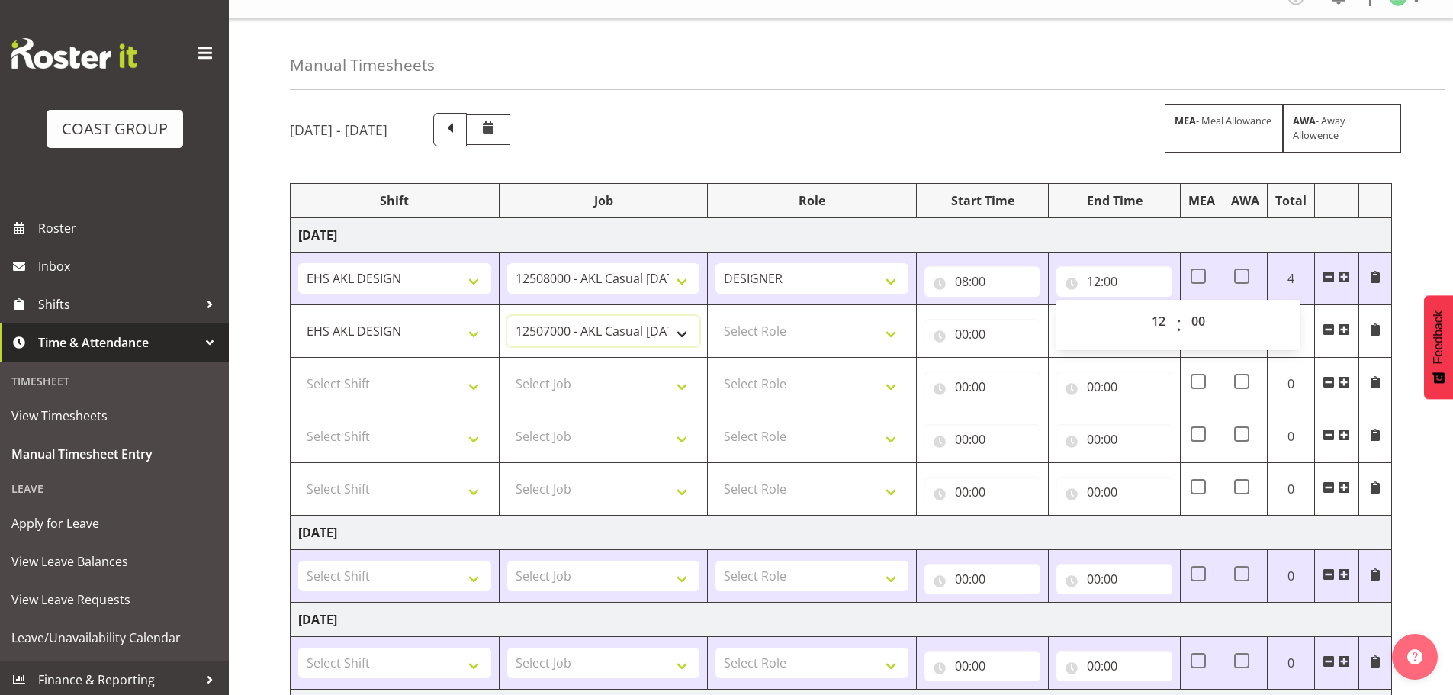
click at [576, 339] on select "1 Carlton Events 1 [PERSON_NAME] 1 [PERSON_NAME][GEOGRAPHIC_DATA] 1 EHS WAREHOU…" at bounding box center [603, 331] width 193 height 31
select select "9285"
click at [507, 316] on select "1 Carlton Events 1 [PERSON_NAME] 1 [PERSON_NAME][GEOGRAPHIC_DATA] 1 EHS WAREHOU…" at bounding box center [603, 331] width 193 height 31
click at [753, 340] on select "Select Role DESIGNER Designer" at bounding box center [811, 331] width 193 height 31
select select "215"
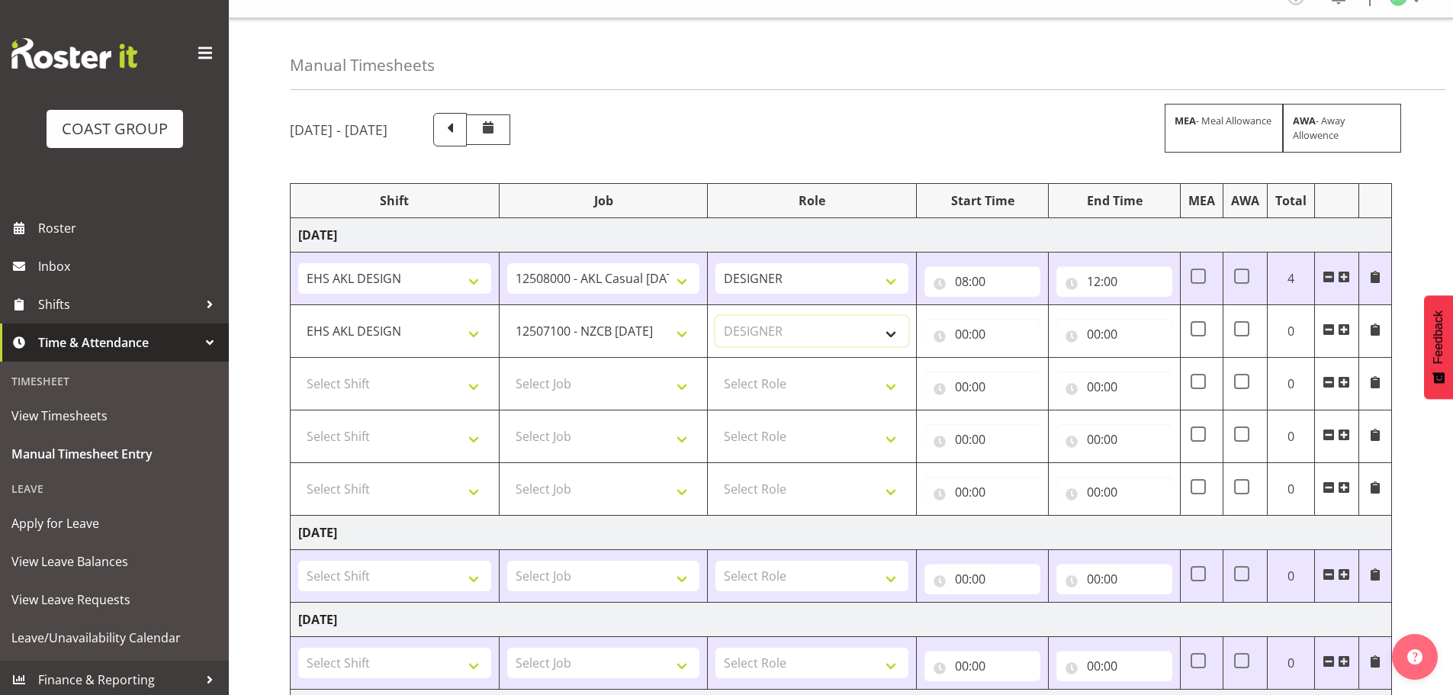
click at [715, 316] on select "Select Role DESIGNER Designer" at bounding box center [811, 331] width 193 height 31
click at [944, 333] on input "00:00" at bounding box center [982, 334] width 116 height 31
drag, startPoint x: 1020, startPoint y: 370, endPoint x: 1019, endPoint y: 361, distance: 9.2
click at [1020, 370] on select "00 01 02 03 04 05 06 07 08 09 10 11 12 13 14 15 16 17 18 19 20 21 22 23" at bounding box center [1028, 373] width 34 height 31
select select "12"
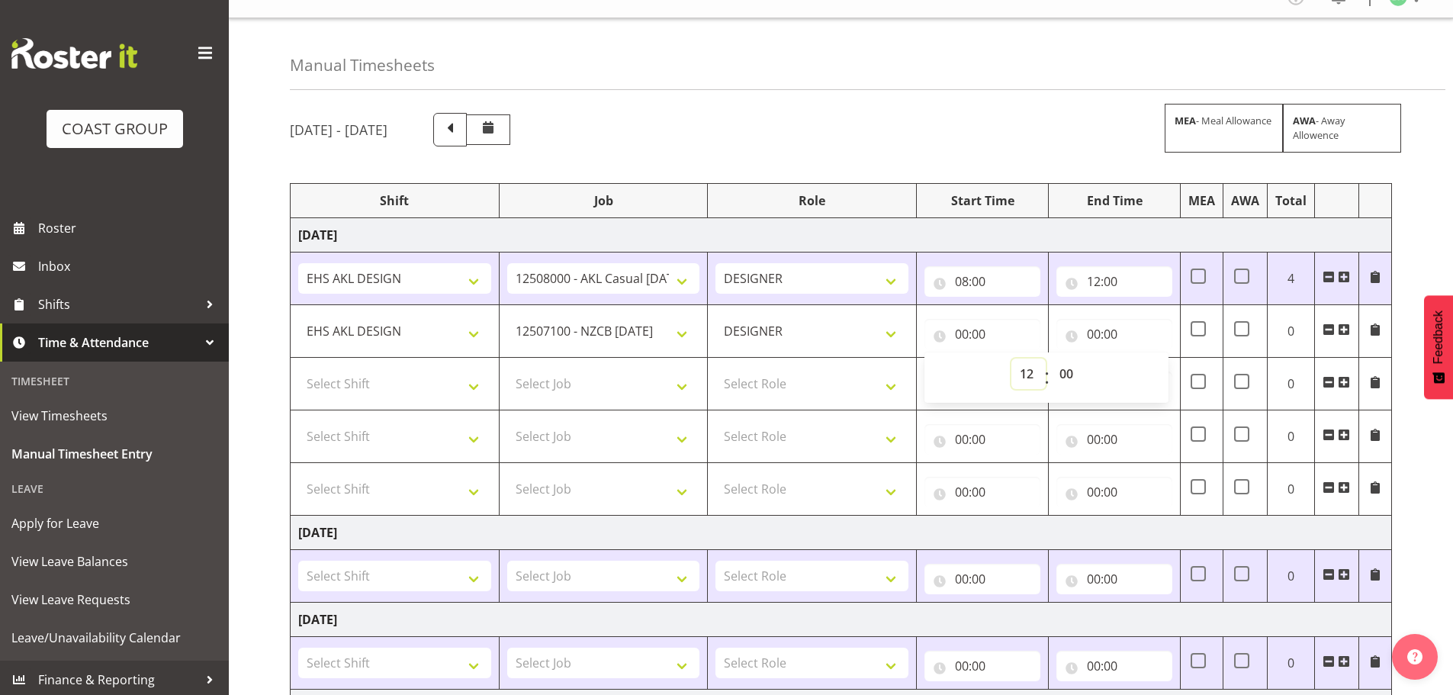
click at [1011, 358] on select "00 01 02 03 04 05 06 07 08 09 10 11 12 13 14 15 16 17 18 19 20 21 22 23" at bounding box center [1028, 373] width 34 height 31
type input "12:00"
click at [1107, 329] on input "00:00" at bounding box center [1114, 334] width 116 height 31
click at [1155, 368] on select "00 01 02 03 04 05 06 07 08 09 10 11 12 13 14 15 16 17 18 19 20 21 22 23" at bounding box center [1160, 373] width 34 height 31
select select "12"
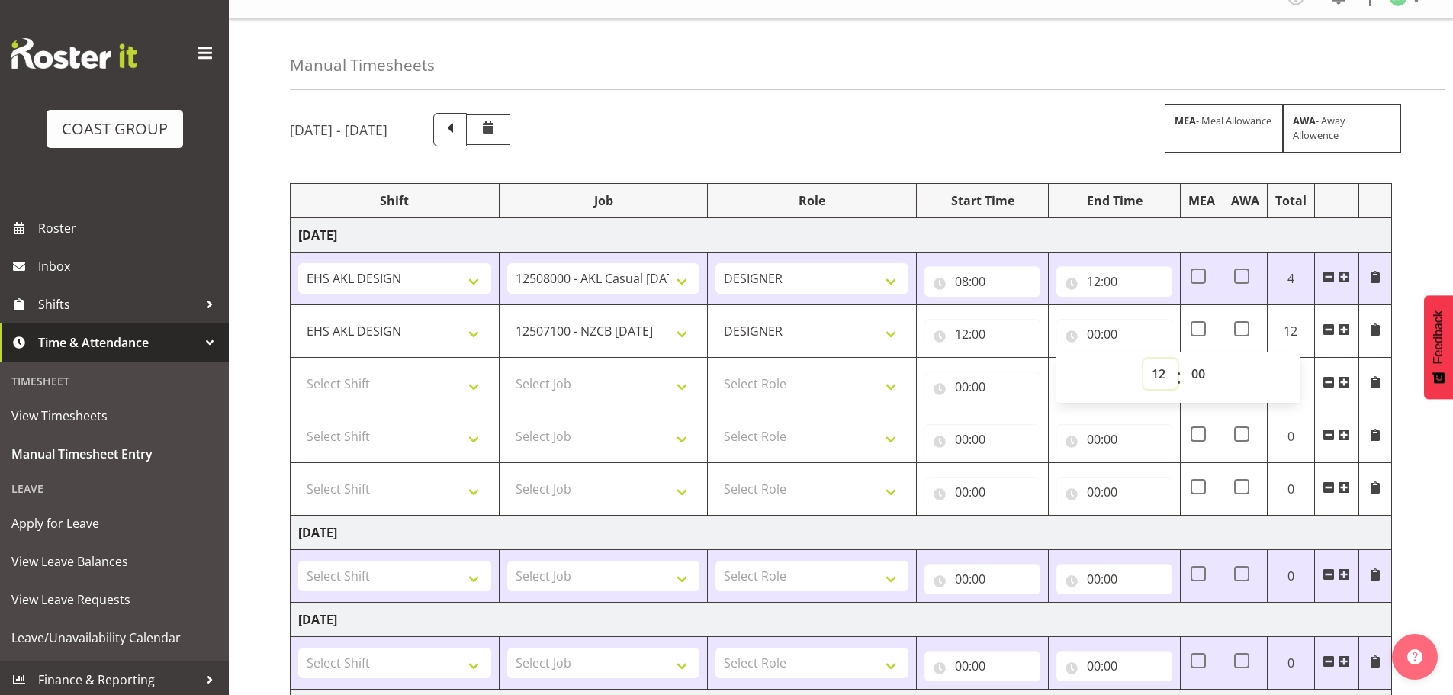
click at [1143, 358] on select "00 01 02 03 04 05 06 07 08 09 10 11 12 13 14 15 16 17 18 19 20 21 22 23" at bounding box center [1160, 373] width 34 height 31
type input "12:00"
click at [1207, 368] on select "00 01 02 03 04 05 06 07 08 09 10 11 12 13 14 15 16 17 18 19 20 21 22 23 24 25 2…" at bounding box center [1200, 373] width 34 height 31
select select "30"
click at [1183, 358] on select "00 01 02 03 04 05 06 07 08 09 10 11 12 13 14 15 16 17 18 19 20 21 22 23 24 25 2…" at bounding box center [1200, 373] width 34 height 31
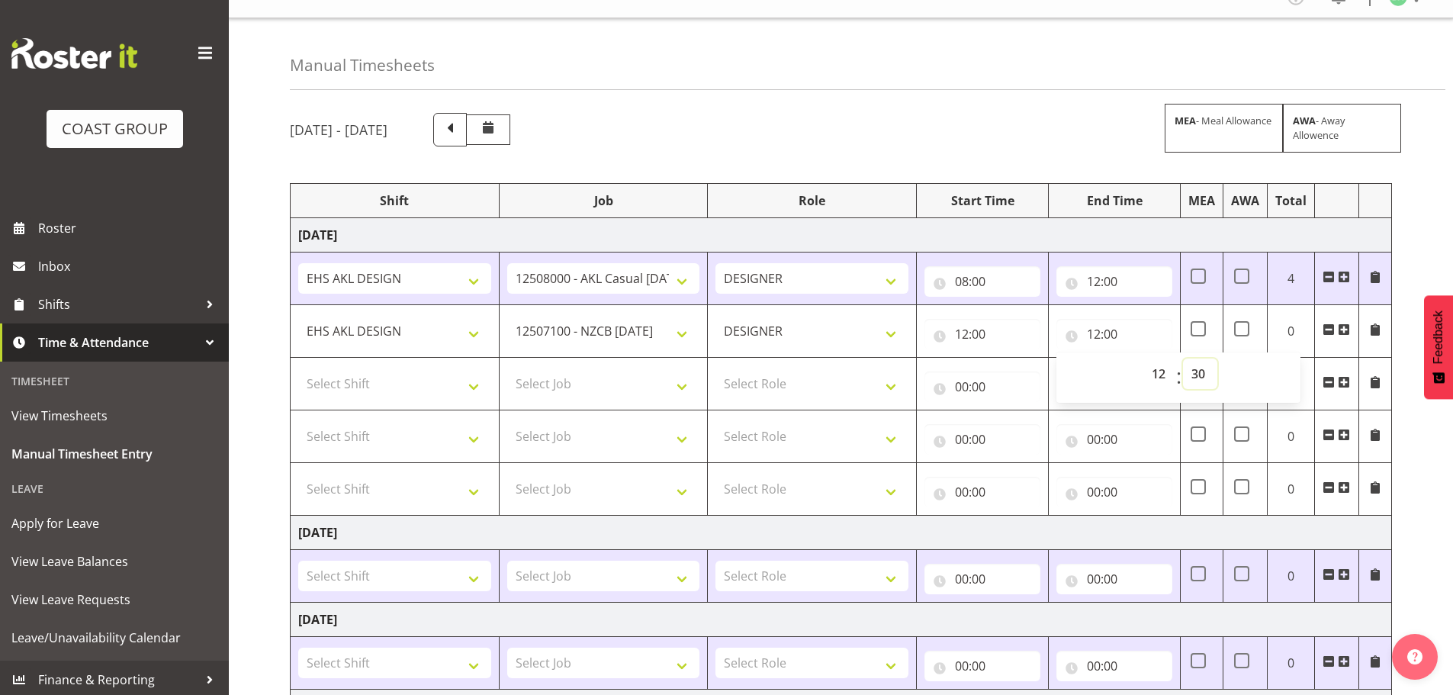
type input "12:30"
click at [578, 384] on select "Select Job 1 Carlton Events 1 [PERSON_NAME][GEOGRAPHIC_DATA] 1 [PERSON_NAME][GE…" at bounding box center [603, 383] width 193 height 31
select select "10417"
click at [507, 368] on select "Select Job 1 Carlton Events 1 [PERSON_NAME][GEOGRAPHIC_DATA] 1 [PERSON_NAME][GE…" at bounding box center [603, 383] width 193 height 31
drag, startPoint x: 352, startPoint y: 389, endPoint x: 354, endPoint y: 398, distance: 9.3
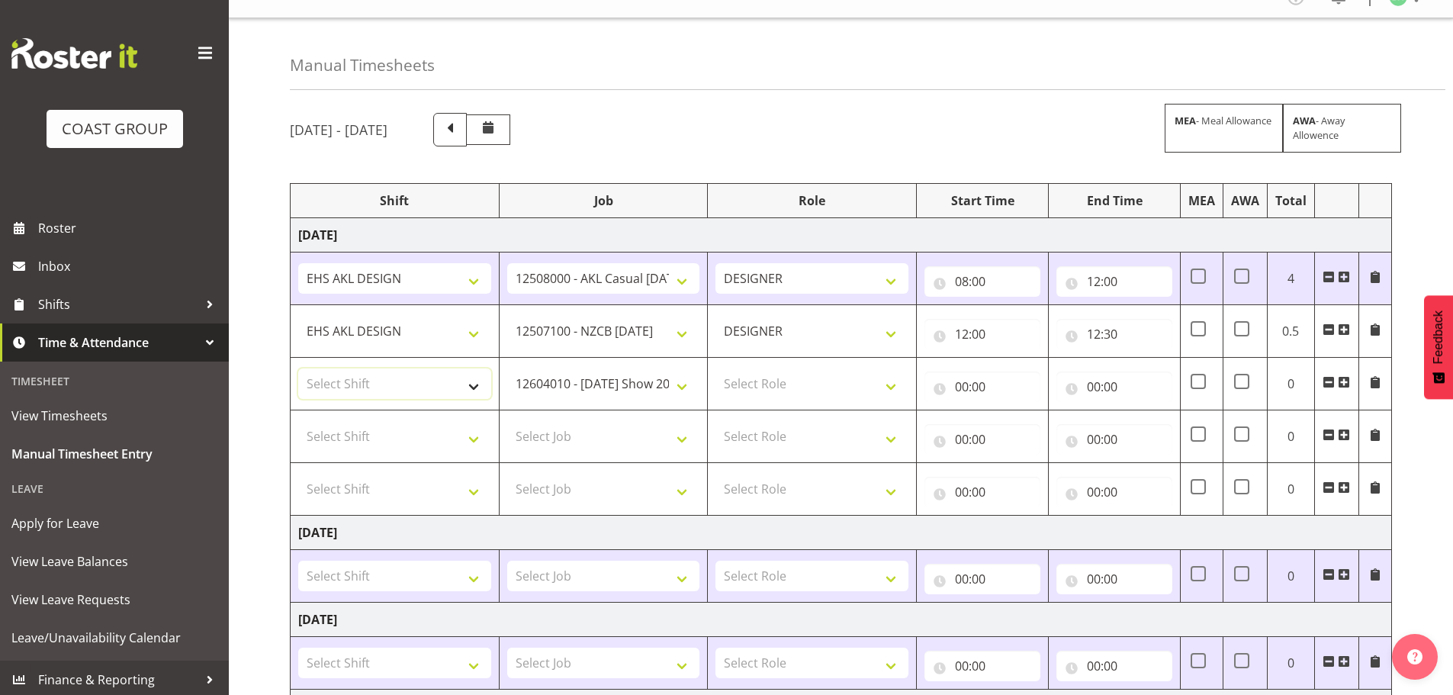
click at [352, 389] on select "Select Shift EHS AKL DESIGN" at bounding box center [394, 383] width 193 height 31
select select "1321"
click at [298, 368] on select "Select Shift EHS AKL DESIGN" at bounding box center [394, 383] width 193 height 31
click at [742, 381] on select "Select Role DESIGNER Designer" at bounding box center [811, 383] width 193 height 31
select select "215"
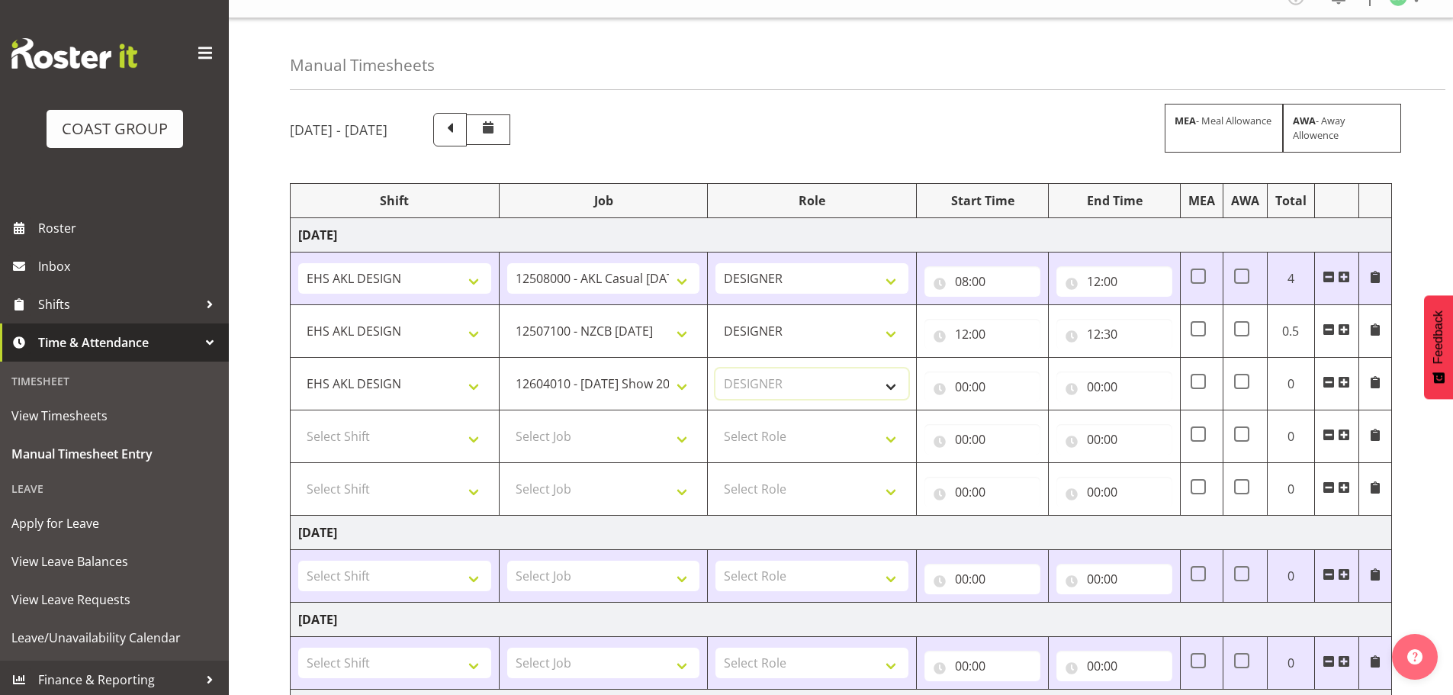
click at [715, 368] on select "Select Role DESIGNER Designer" at bounding box center [811, 383] width 193 height 31
click at [987, 387] on input "00:00" at bounding box center [982, 386] width 116 height 31
drag, startPoint x: 1022, startPoint y: 432, endPoint x: 1025, endPoint y: 421, distance: 11.1
click at [1022, 432] on select "00 01 02 03 04 05 06 07 08 09 10 11 12 13 14 15 16 17 18 19 20 21 22 23" at bounding box center [1028, 426] width 34 height 31
select select "12"
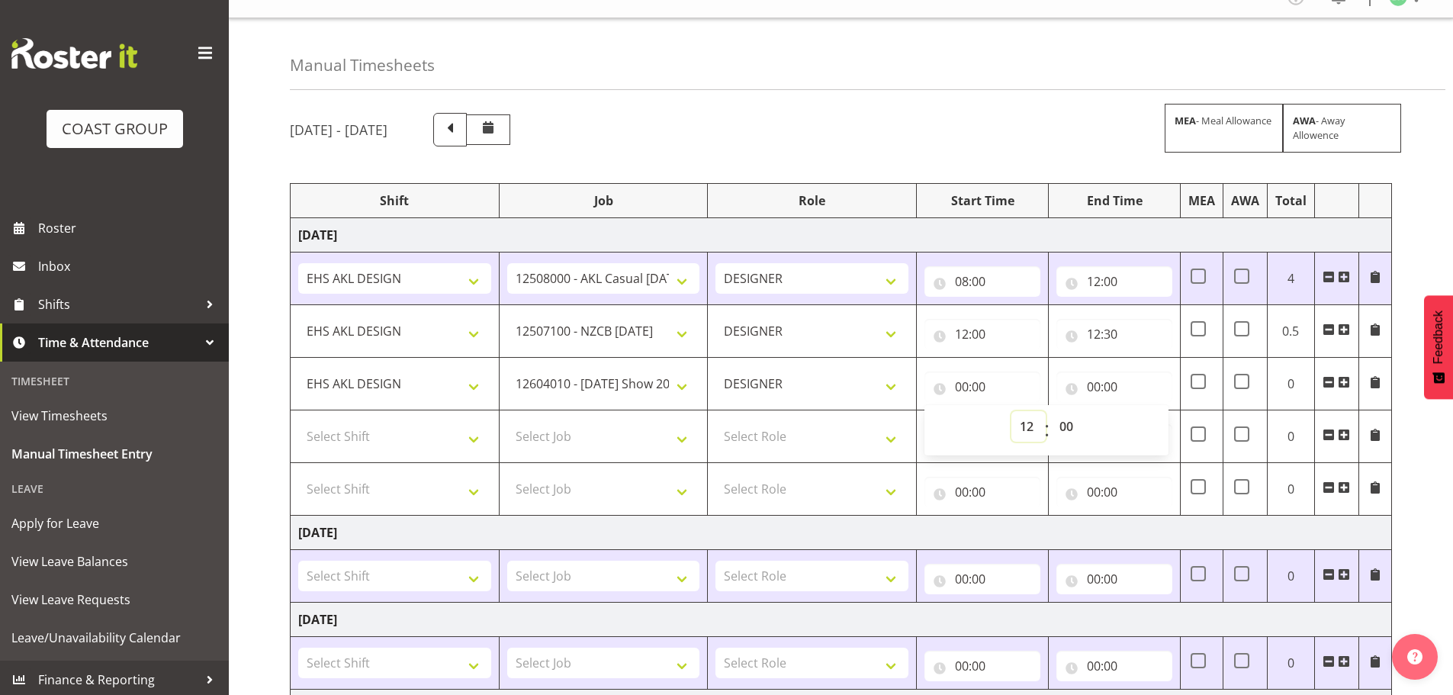
click at [1011, 411] on select "00 01 02 03 04 05 06 07 08 09 10 11 12 13 14 15 16 17 18 19 20 21 22 23" at bounding box center [1028, 426] width 34 height 31
type input "12:00"
drag, startPoint x: 1061, startPoint y: 419, endPoint x: 1069, endPoint y: 411, distance: 11.9
click at [1061, 419] on select "00 01 02 03 04 05 06 07 08 09 10 11 12 13 14 15 16 17 18 19 20 21 22 23 24 25 2…" at bounding box center [1068, 426] width 34 height 31
select select "30"
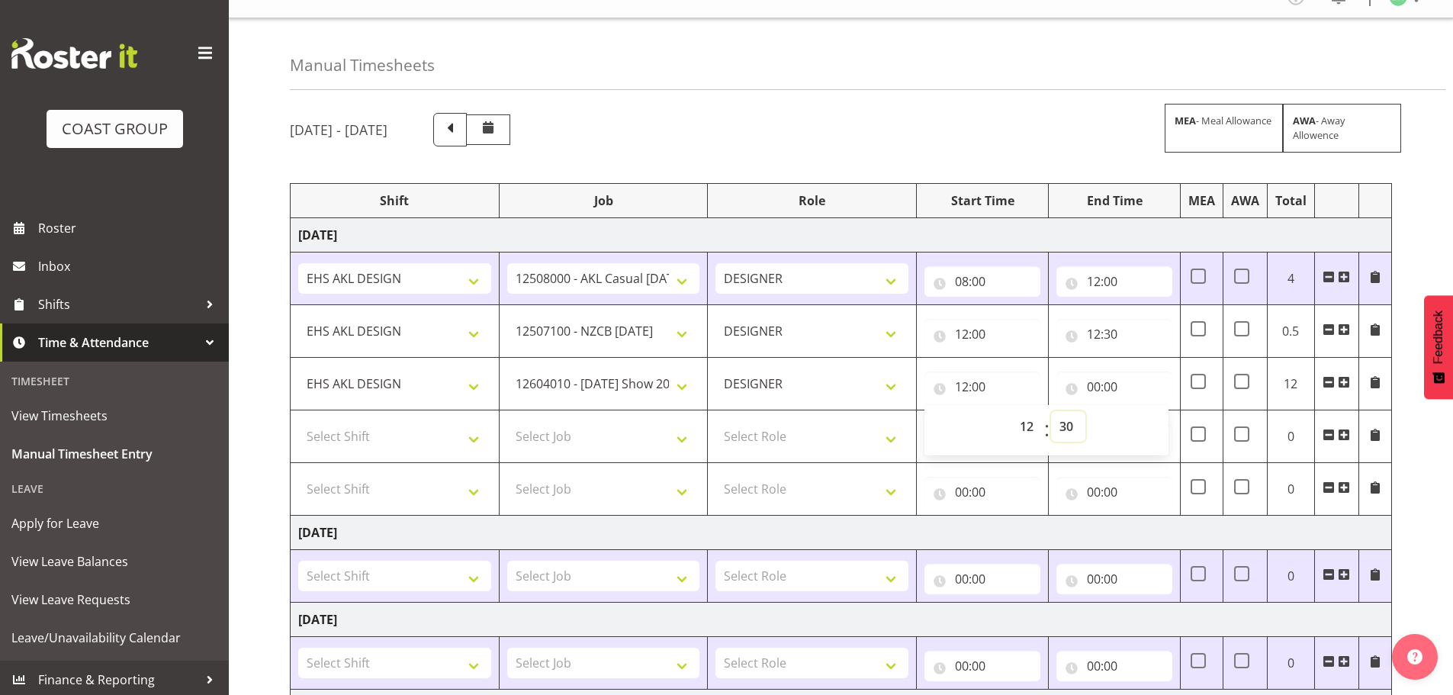
click at [1051, 411] on select "00 01 02 03 04 05 06 07 08 09 10 11 12 13 14 15 16 17 18 19 20 21 22 23 24 25 2…" at bounding box center [1068, 426] width 34 height 31
type input "12:30"
click at [1111, 382] on input "00:00" at bounding box center [1114, 386] width 116 height 31
click at [1157, 422] on select "00 01 02 03 04 05 06 07 08 09 10 11 12 13 14 15 16 17 18 19 20 21 22 23" at bounding box center [1160, 426] width 34 height 31
select select "13"
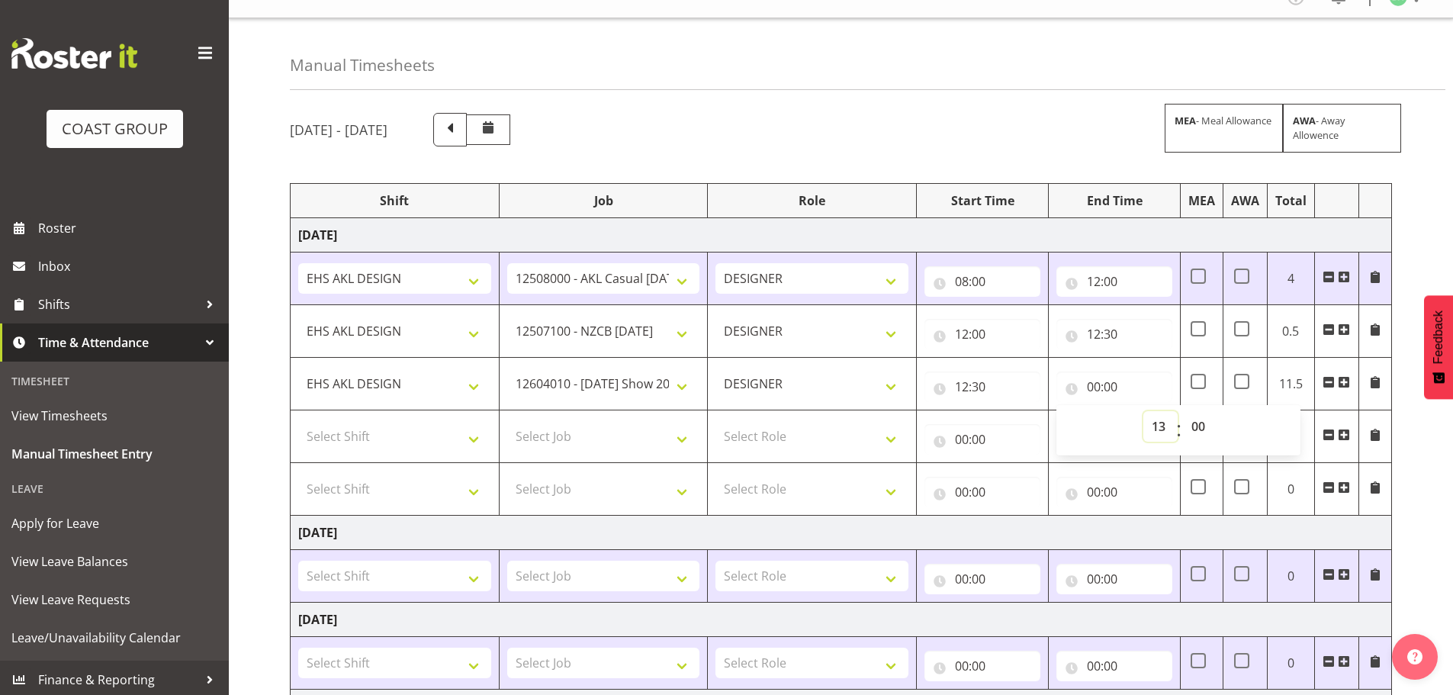
click at [1143, 411] on select "00 01 02 03 04 05 06 07 08 09 10 11 12 13 14 15 16 17 18 19 20 21 22 23" at bounding box center [1160, 426] width 34 height 31
type input "13:00"
click at [1195, 419] on select "00 01 02 03 04 05 06 07 08 09 10 11 12 13 14 15 16 17 18 19 20 21 22 23 24 25 2…" at bounding box center [1200, 426] width 34 height 31
select select "30"
click at [1183, 411] on select "00 01 02 03 04 05 06 07 08 09 10 11 12 13 14 15 16 17 18 19 20 21 22 23 24 25 2…" at bounding box center [1200, 426] width 34 height 31
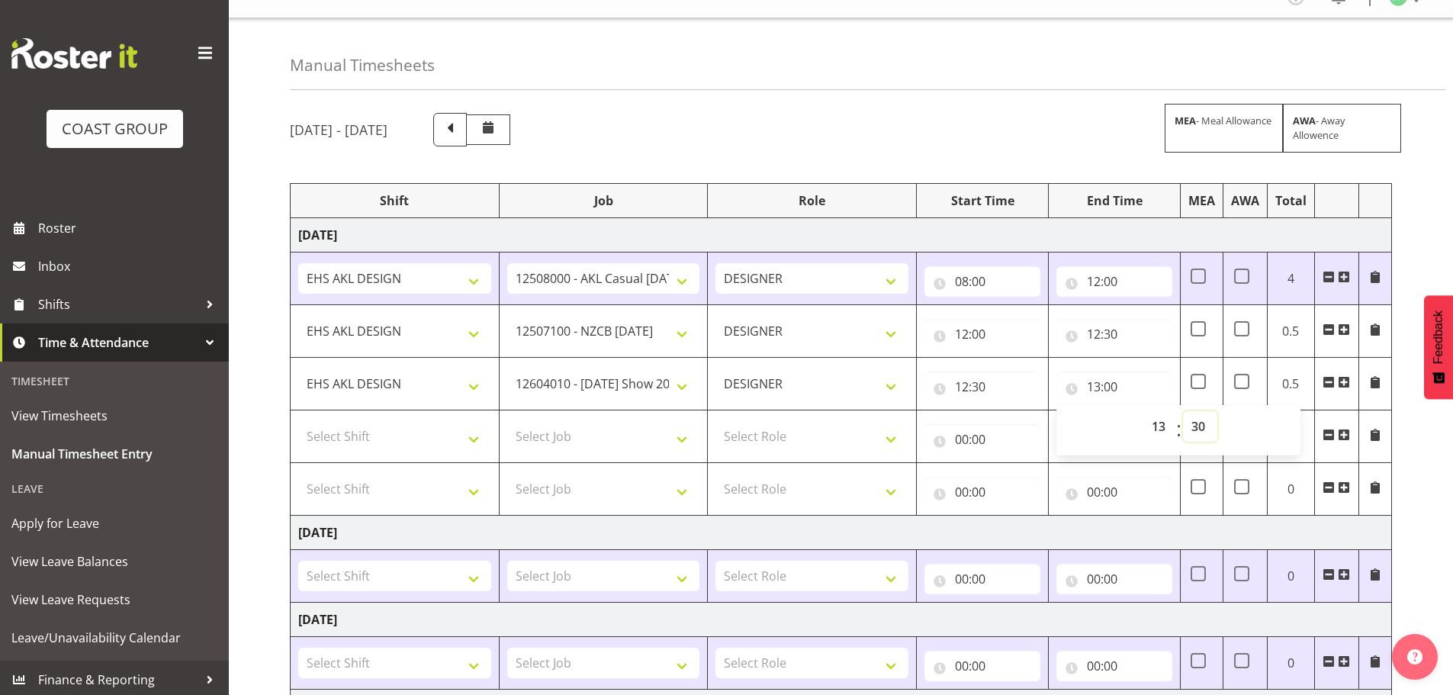
type input "13:30"
click at [580, 439] on select "Select Job 1 Carlton Events 1 [PERSON_NAME][GEOGRAPHIC_DATA] 1 [PERSON_NAME][GE…" at bounding box center [603, 436] width 193 height 31
select select "8652"
click at [507, 421] on select "Select Job 1 Carlton Events 1 [PERSON_NAME][GEOGRAPHIC_DATA] 1 [PERSON_NAME][GE…" at bounding box center [603, 436] width 193 height 31
click at [465, 445] on select "Select Shift EHS AKL DESIGN" at bounding box center [394, 436] width 193 height 31
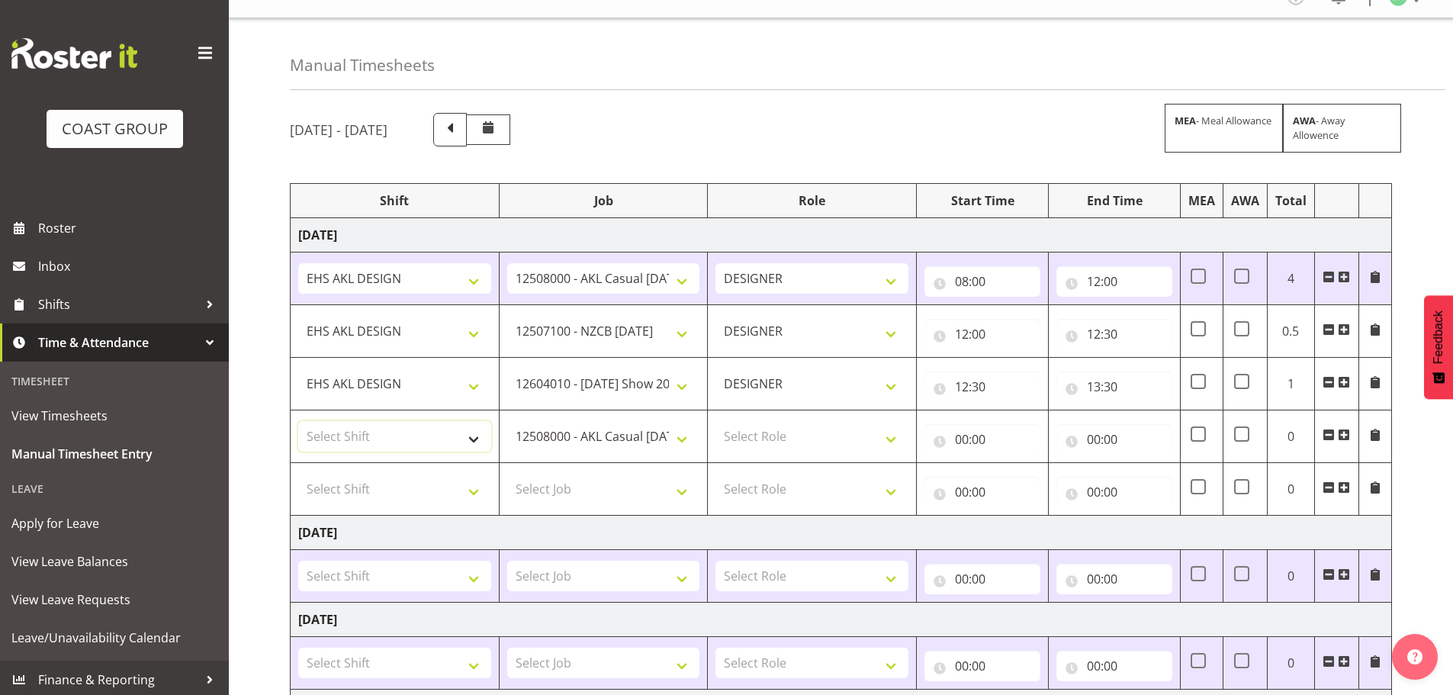
select select "1321"
click at [298, 421] on select "Select Shift EHS AKL DESIGN" at bounding box center [394, 436] width 193 height 31
click at [789, 436] on select "Select Role DESIGNER Designer" at bounding box center [811, 436] width 193 height 31
select select "215"
click at [715, 421] on select "Select Role DESIGNER Designer" at bounding box center [811, 436] width 193 height 31
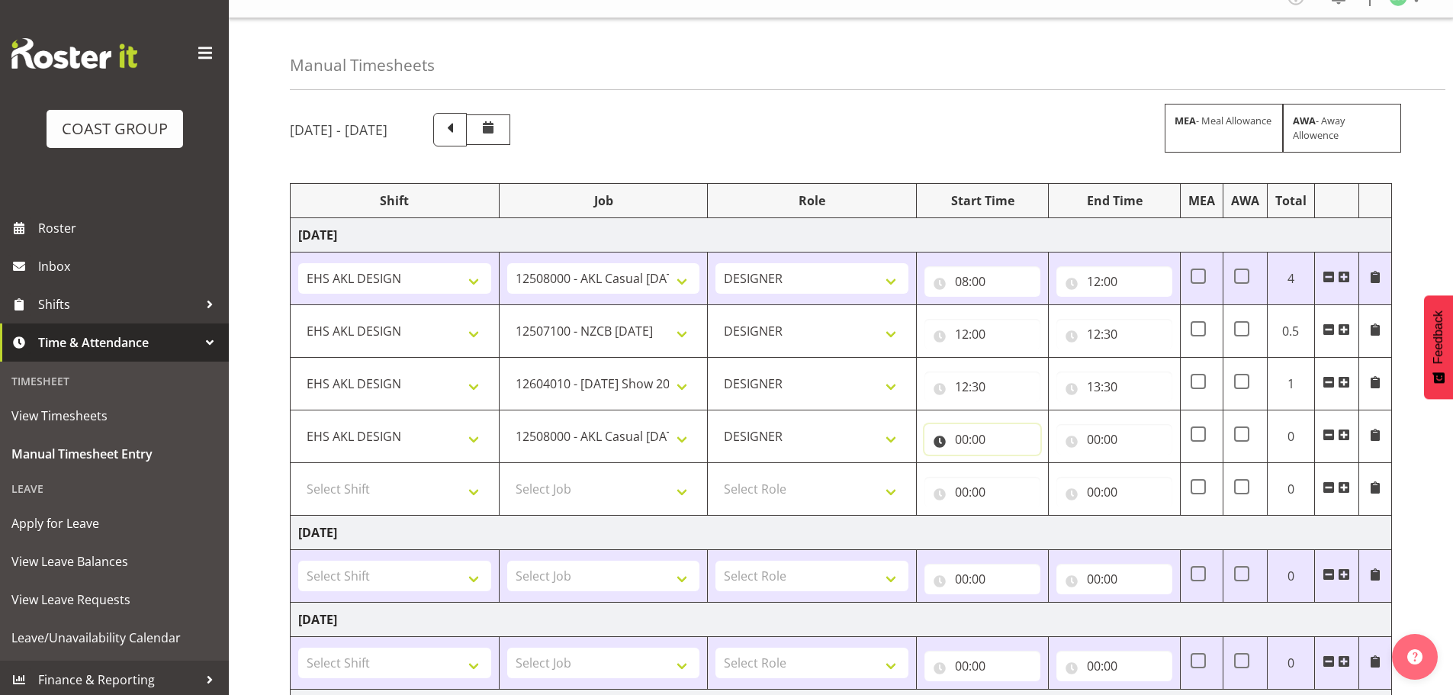
click at [958, 440] on input "00:00" at bounding box center [982, 439] width 116 height 31
click at [1014, 471] on select "00 01 02 03 04 05 06 07 08 09 10 11 12 13 14 15 16 17 18 19 20 21 22 23" at bounding box center [1028, 479] width 34 height 31
select select "13"
click at [1011, 464] on select "00 01 02 03 04 05 06 07 08 09 10 11 12 13 14 15 16 17 18 19 20 21 22 23" at bounding box center [1028, 479] width 34 height 31
type input "13:00"
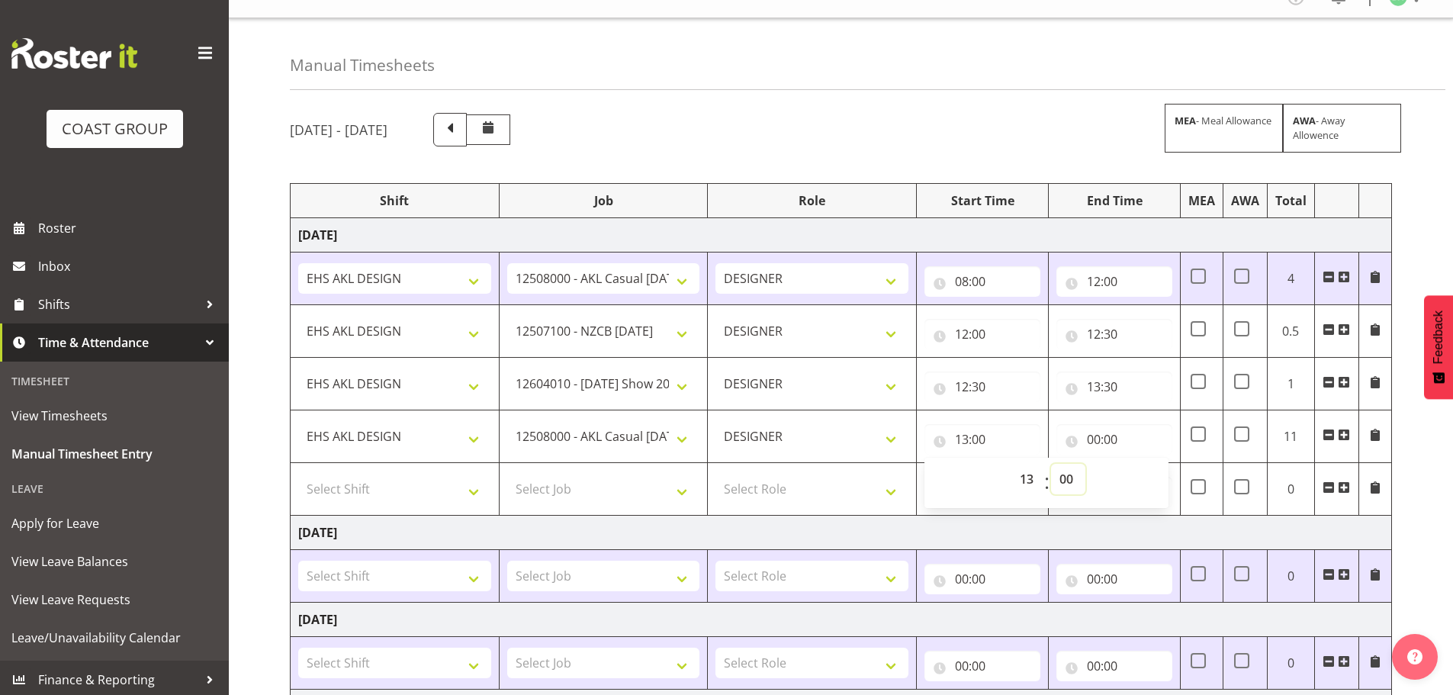
drag, startPoint x: 1068, startPoint y: 479, endPoint x: 1069, endPoint y: 465, distance: 13.7
click at [1068, 479] on select "00 01 02 03 04 05 06 07 08 09 10 11 12 13 14 15 16 17 18 19 20 21 22 23 24 25 2…" at bounding box center [1068, 479] width 34 height 31
select select "30"
click at [1051, 464] on select "00 01 02 03 04 05 06 07 08 09 10 11 12 13 14 15 16 17 18 19 20 21 22 23 24 25 2…" at bounding box center [1068, 479] width 34 height 31
type input "13:30"
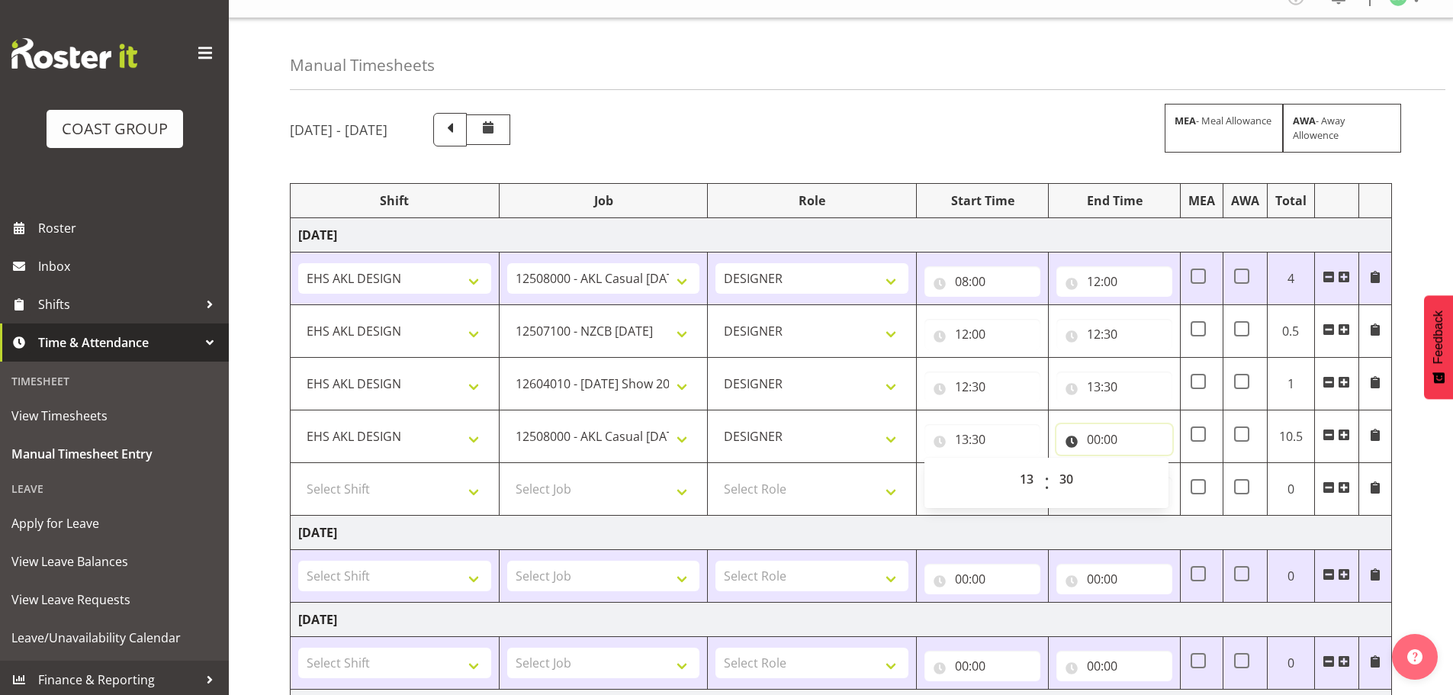
click at [1106, 426] on input "00:00" at bounding box center [1114, 439] width 116 height 31
click at [1149, 474] on select "00 01 02 03 04 05 06 07 08 09 10 11 12 13 14 15 16 17 18 19 20 21 22 23" at bounding box center [1160, 479] width 34 height 31
select select "14"
click at [1143, 464] on select "00 01 02 03 04 05 06 07 08 09 10 11 12 13 14 15 16 17 18 19 20 21 22 23" at bounding box center [1160, 479] width 34 height 31
type input "14:00"
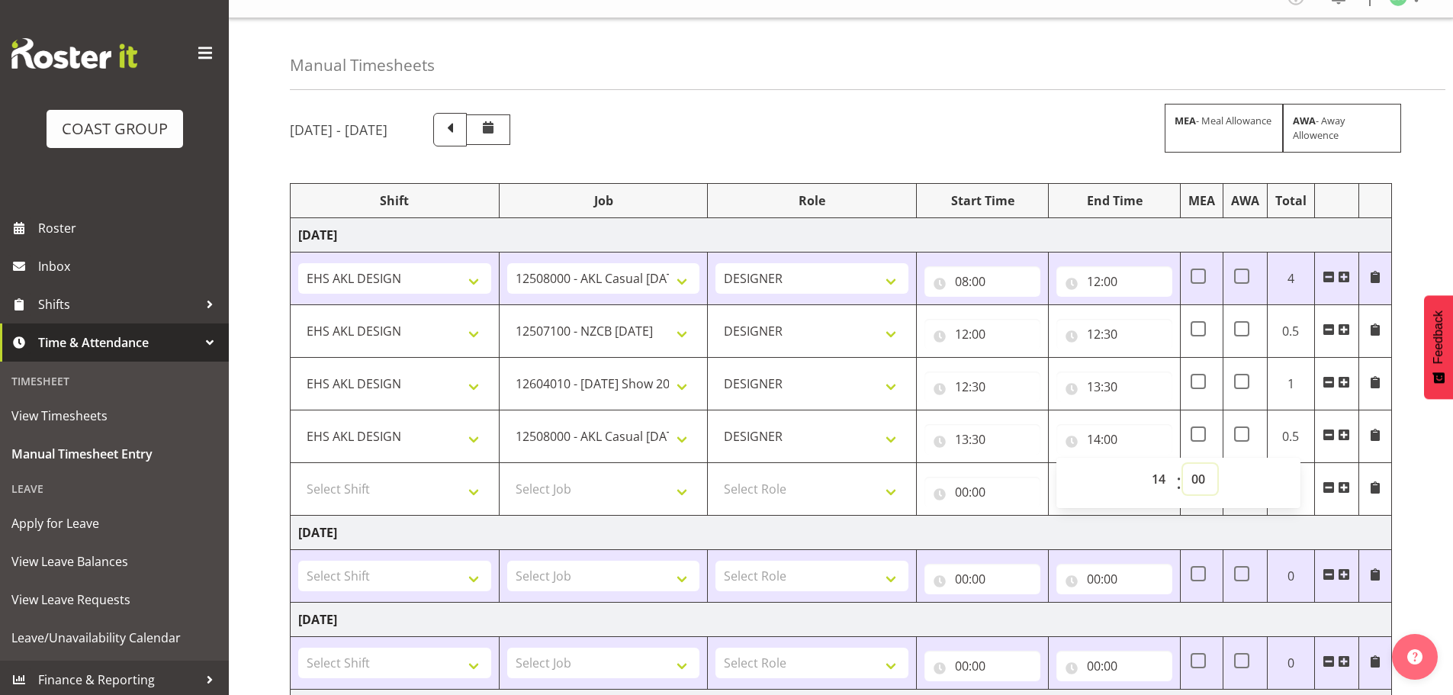
click at [1198, 490] on select "00 01 02 03 04 05 06 07 08 09 10 11 12 13 14 15 16 17 18 19 20 21 22 23 24 25 2…" at bounding box center [1200, 479] width 34 height 31
select select "30"
click at [1183, 464] on select "00 01 02 03 04 05 06 07 08 09 10 11 12 13 14 15 16 17 18 19 20 21 22 23 24 25 2…" at bounding box center [1200, 479] width 34 height 31
type input "14:30"
drag, startPoint x: 340, startPoint y: 489, endPoint x: 398, endPoint y: 498, distance: 58.7
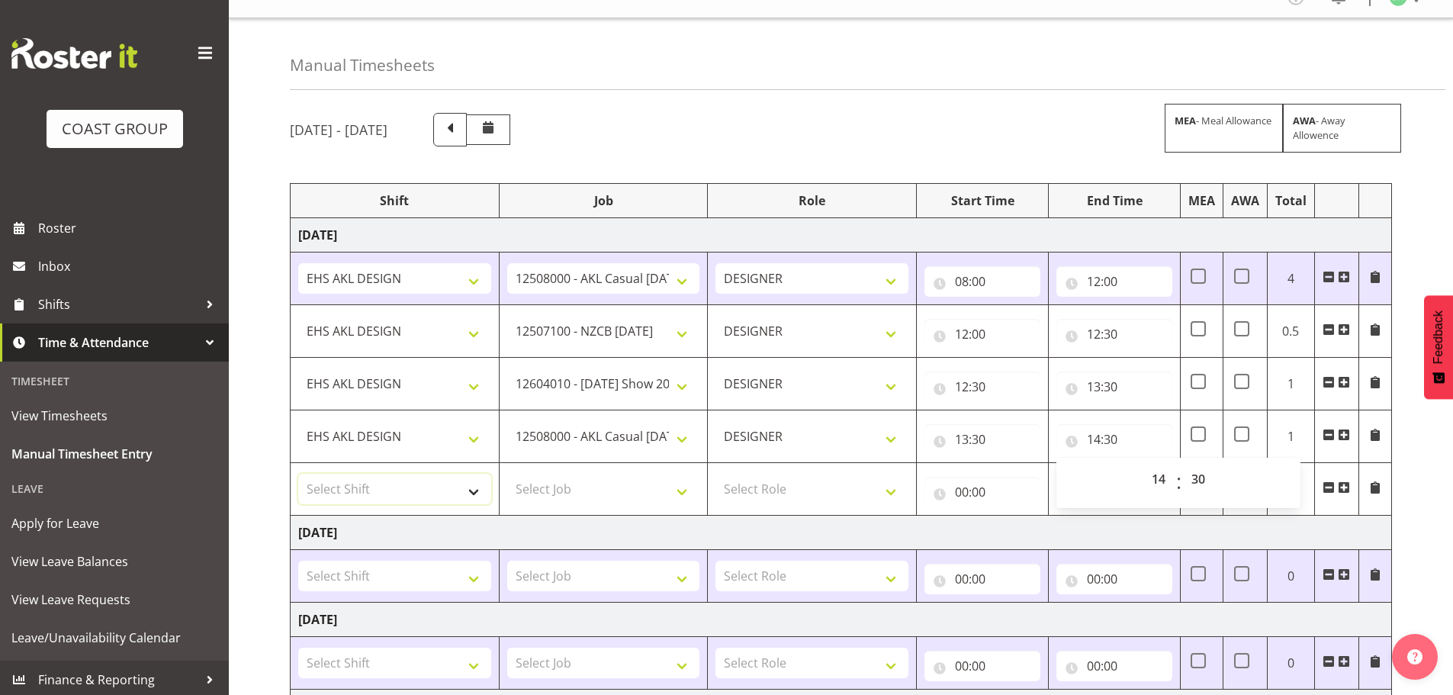
click at [341, 489] on select "Select Shift EHS AKL DESIGN" at bounding box center [394, 489] width 193 height 31
select select "1321"
click at [298, 474] on select "Select Shift EHS AKL DESIGN" at bounding box center [394, 489] width 193 height 31
click at [607, 513] on td "Select Job 1 Carlton Events 1 [PERSON_NAME][GEOGRAPHIC_DATA] 1 [PERSON_NAME][GE…" at bounding box center [603, 489] width 209 height 53
click at [602, 495] on select "Select Job 1 Carlton Events 1 [PERSON_NAME][GEOGRAPHIC_DATA] 1 [PERSON_NAME][GE…" at bounding box center [603, 489] width 193 height 31
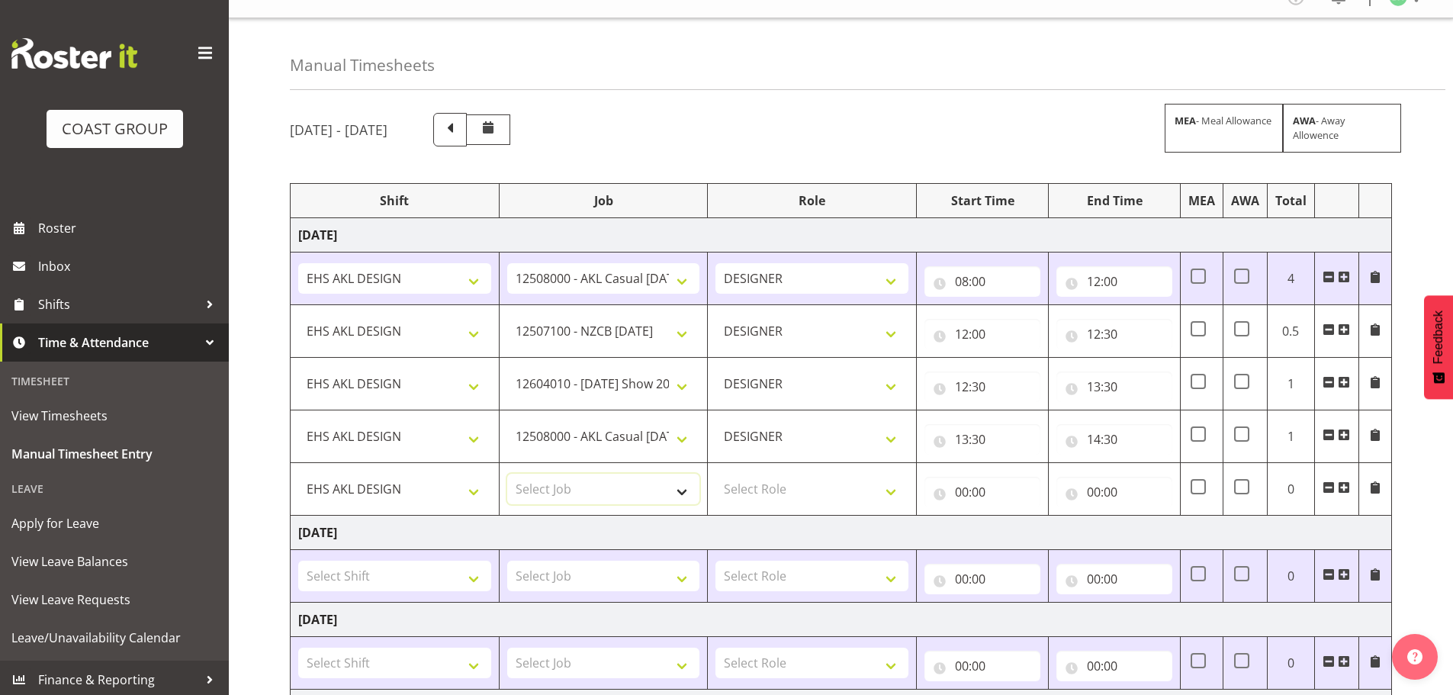
select select "10290"
click at [507, 474] on select "Select Job 1 Carlton Events 1 [PERSON_NAME][GEOGRAPHIC_DATA] 1 [PERSON_NAME][GE…" at bounding box center [603, 489] width 193 height 31
click at [776, 498] on select "Select Role DESIGNER Designer" at bounding box center [811, 489] width 193 height 31
select select "215"
click at [715, 474] on select "Select Role DESIGNER Designer" at bounding box center [811, 489] width 193 height 31
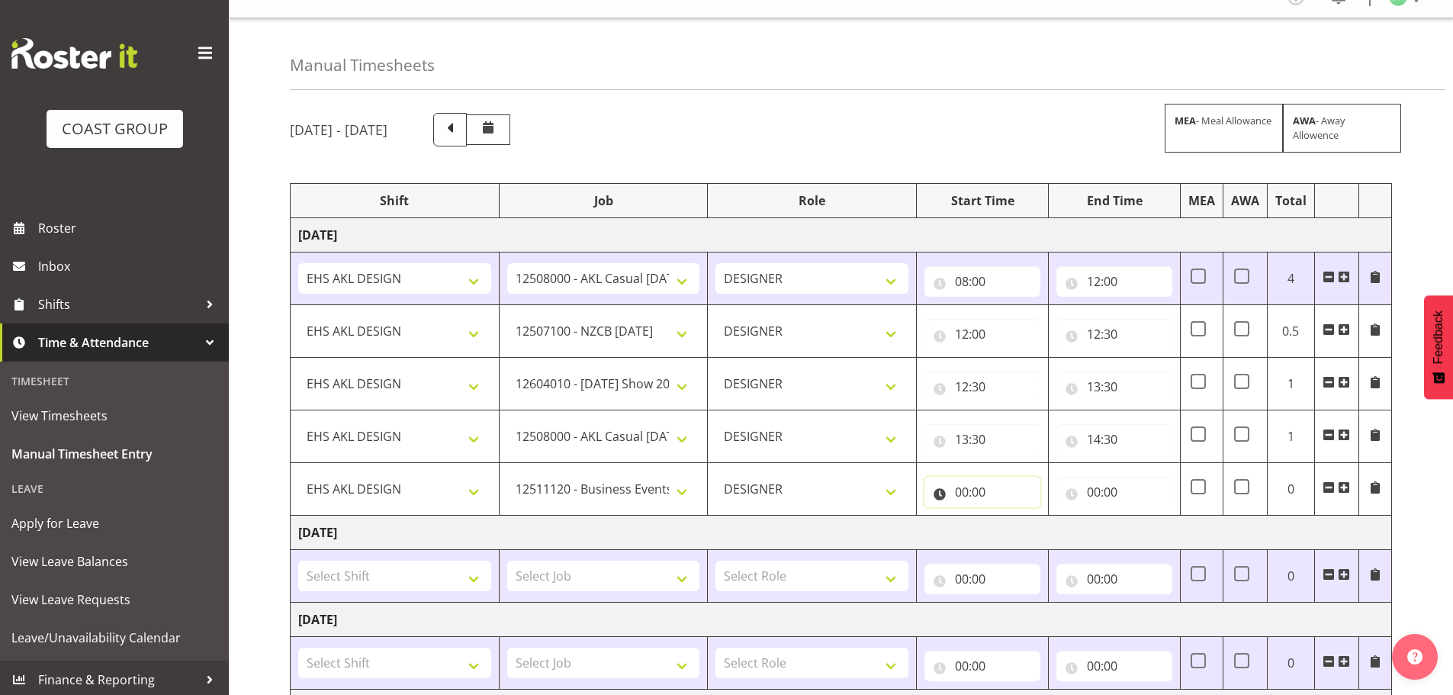
click at [978, 497] on input "00:00" at bounding box center [982, 492] width 116 height 31
click at [1017, 527] on select "00 01 02 03 04 05 06 07 08 09 10 11 12 13 14 15 16 17 18 19 20 21 22 23" at bounding box center [1028, 531] width 34 height 31
select select "14"
click at [1011, 516] on select "00 01 02 03 04 05 06 07 08 09 10 11 12 13 14 15 16 17 18 19 20 21 22 23" at bounding box center [1028, 531] width 34 height 31
type input "14:00"
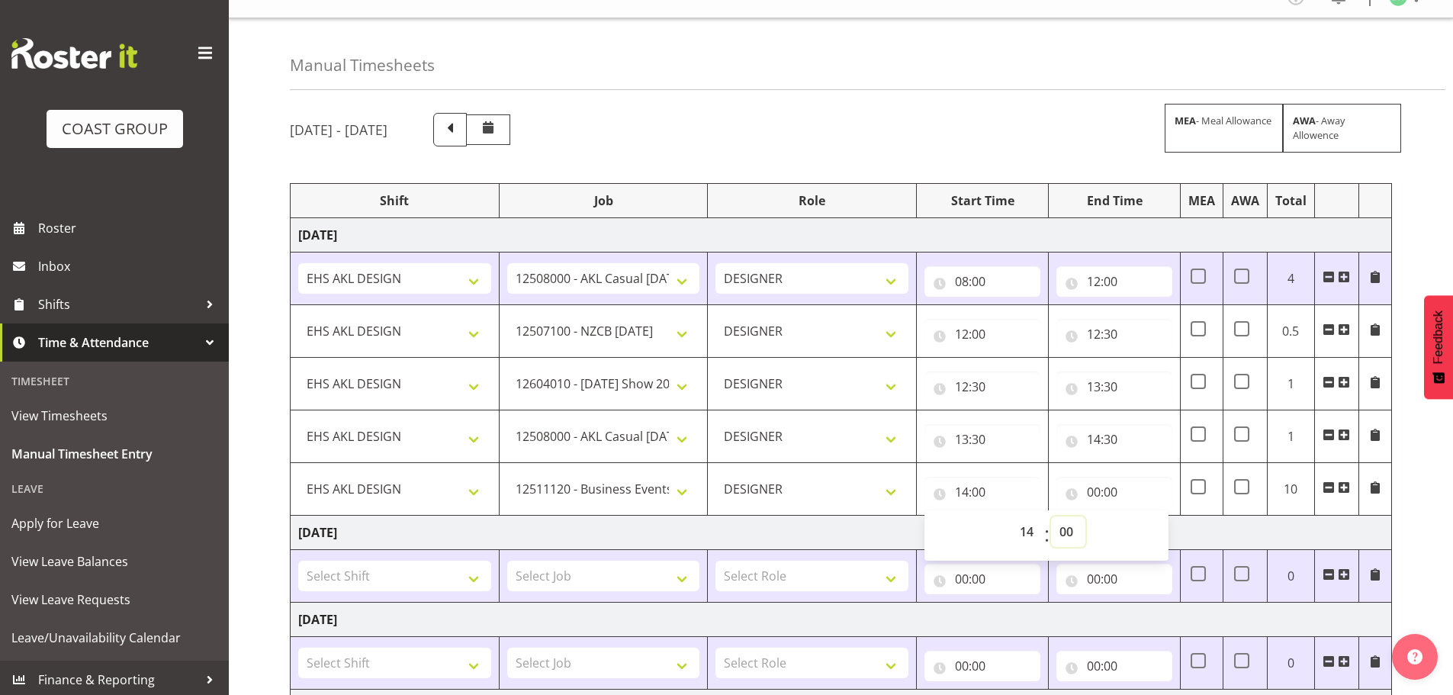
click at [1072, 538] on select "00 01 02 03 04 05 06 07 08 09 10 11 12 13 14 15 16 17 18 19 20 21 22 23 24 25 2…" at bounding box center [1068, 531] width 34 height 31
select select "30"
click at [1051, 516] on select "00 01 02 03 04 05 06 07 08 09 10 11 12 13 14 15 16 17 18 19 20 21 22 23 24 25 2…" at bounding box center [1068, 531] width 34 height 31
type input "14:30"
click at [1123, 490] on input "00:00" at bounding box center [1114, 492] width 116 height 31
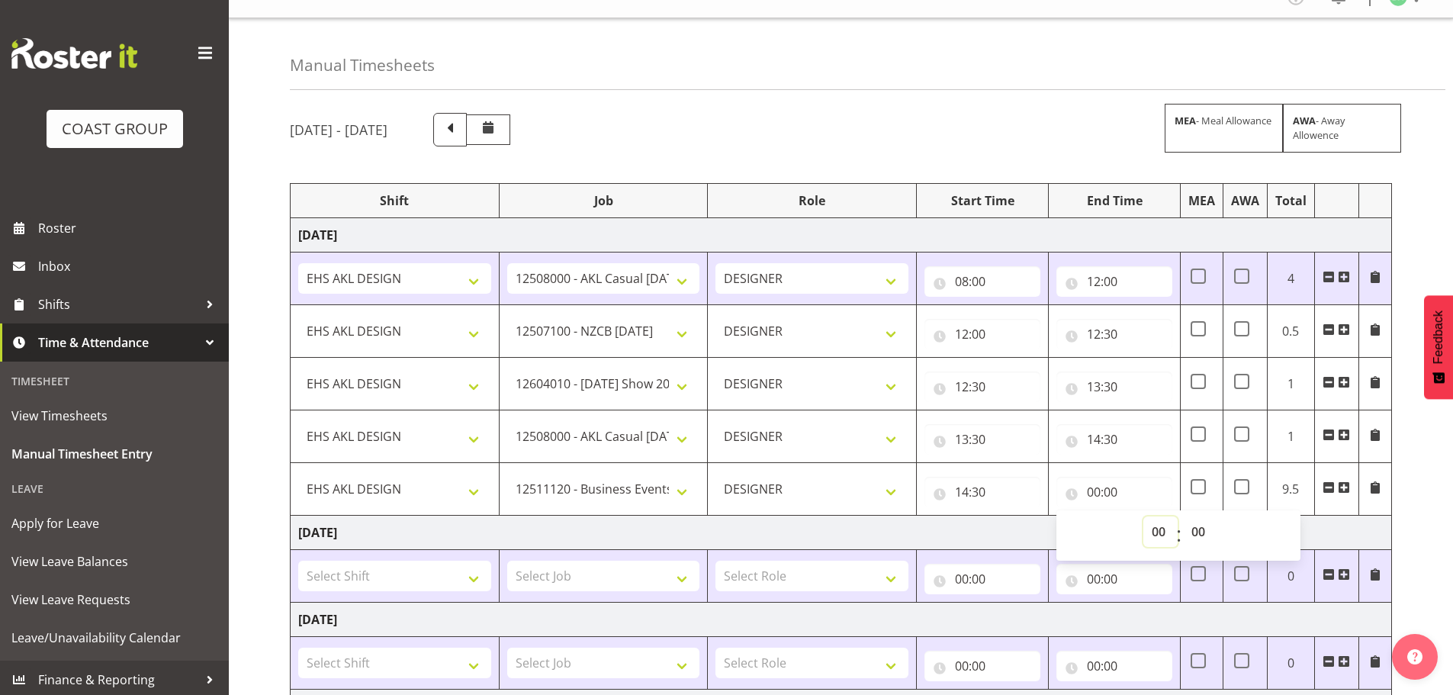
click at [1152, 520] on select "00 01 02 03 04 05 06 07 08 09 10 11 12 13 14 15 16 17 18 19 20 21 22 23" at bounding box center [1160, 531] width 34 height 31
select select "16"
click at [1143, 516] on select "00 01 02 03 04 05 06 07 08 09 10 11 12 13 14 15 16 17 18 19 20 21 22 23" at bounding box center [1160, 531] width 34 height 31
type input "16:00"
click at [1435, 456] on div "[DATE] - [DATE] MEA - Meal Allowance AWA - Away Allowence Shift Job Role Start …" at bounding box center [871, 611] width 1163 height 1021
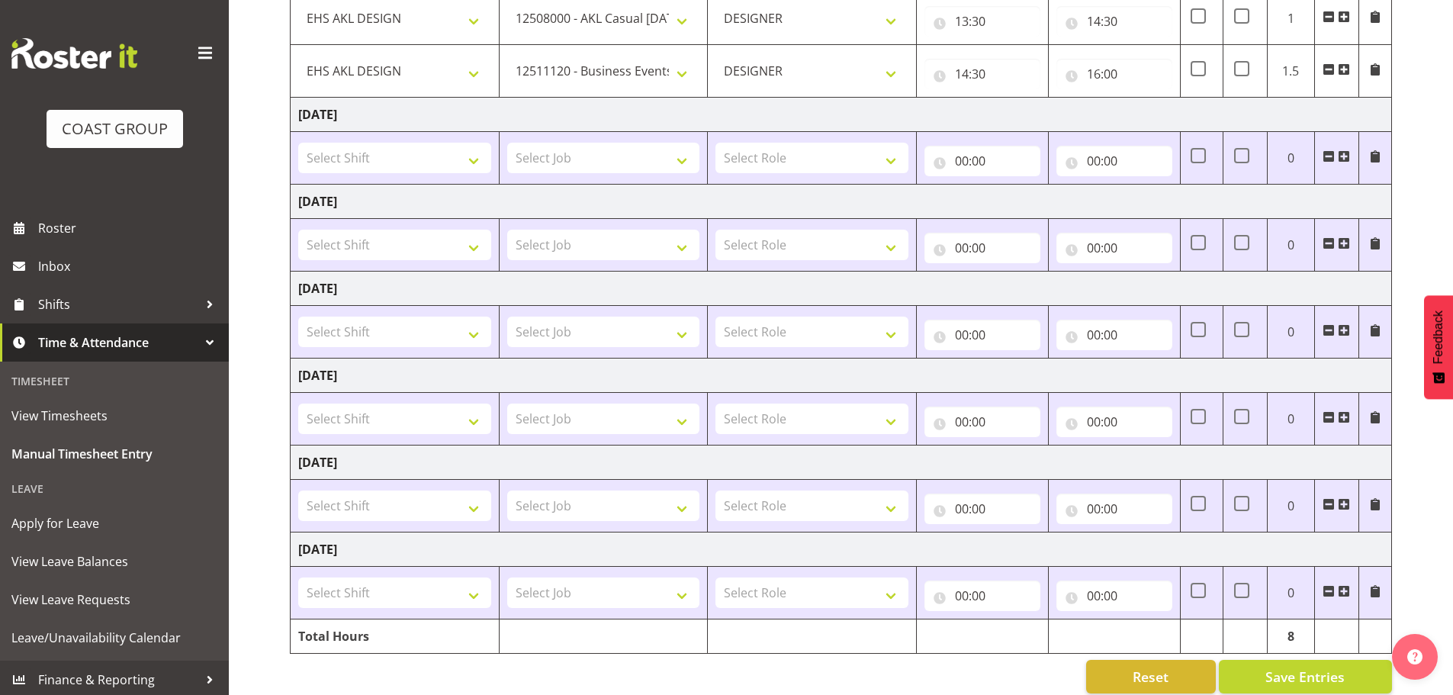
scroll to position [462, 0]
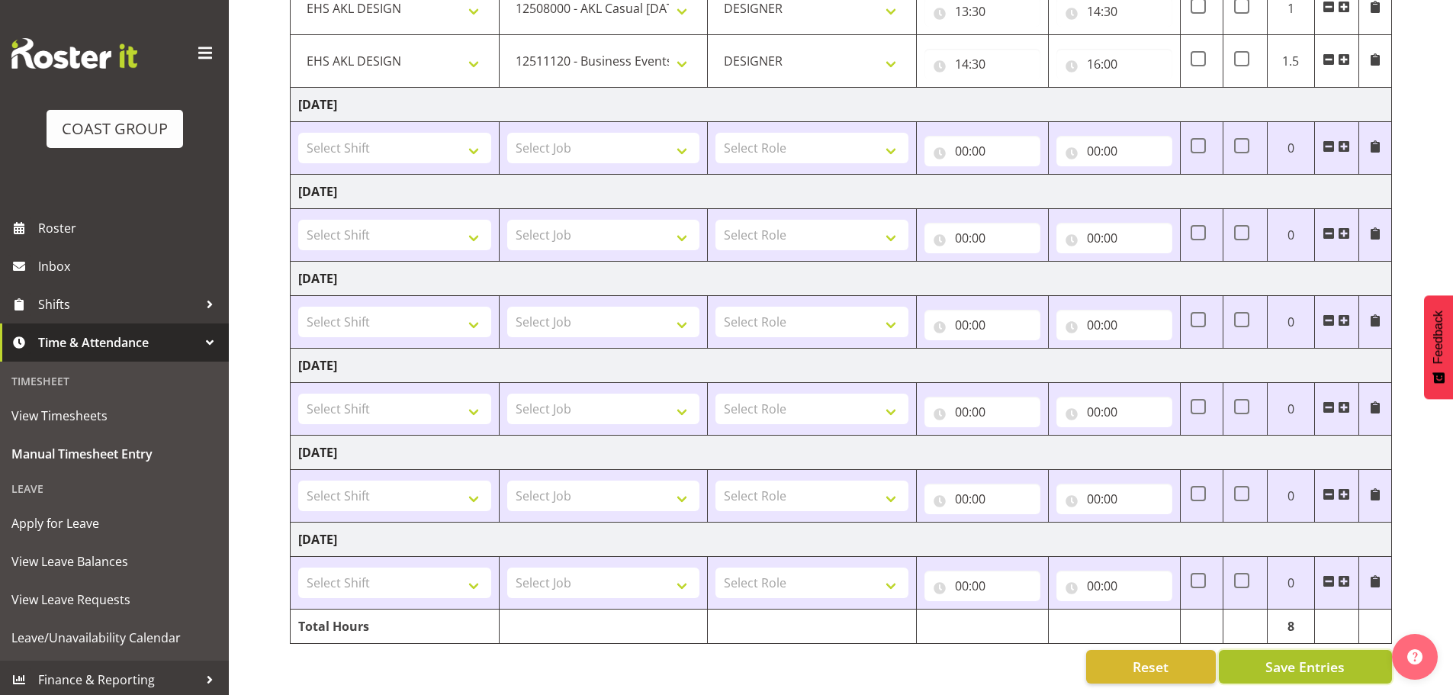
click at [1271, 657] on span "Save Entries" at bounding box center [1304, 667] width 79 height 20
select select "9285"
type input "12:00"
type input "12:30"
select select "10417"
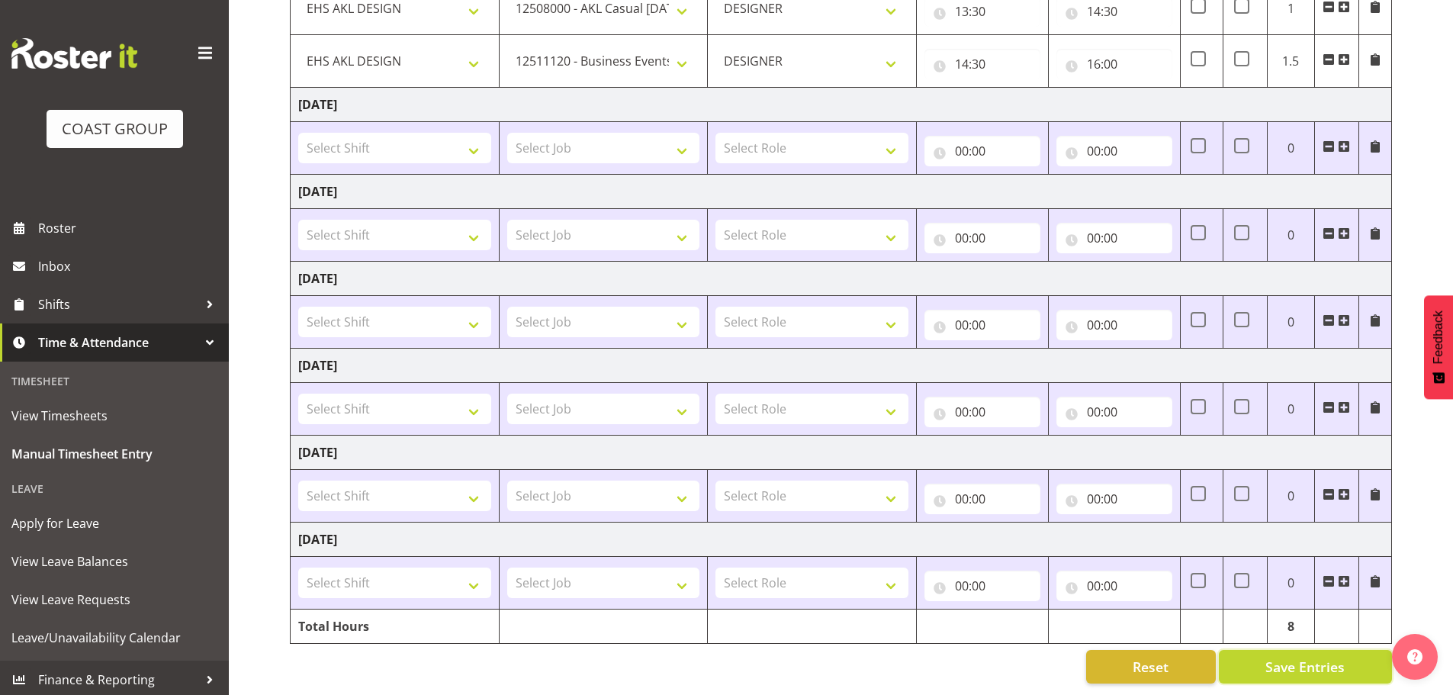
type input "12:30"
type input "13:30"
select select "8652"
type input "13:30"
type input "14:30"
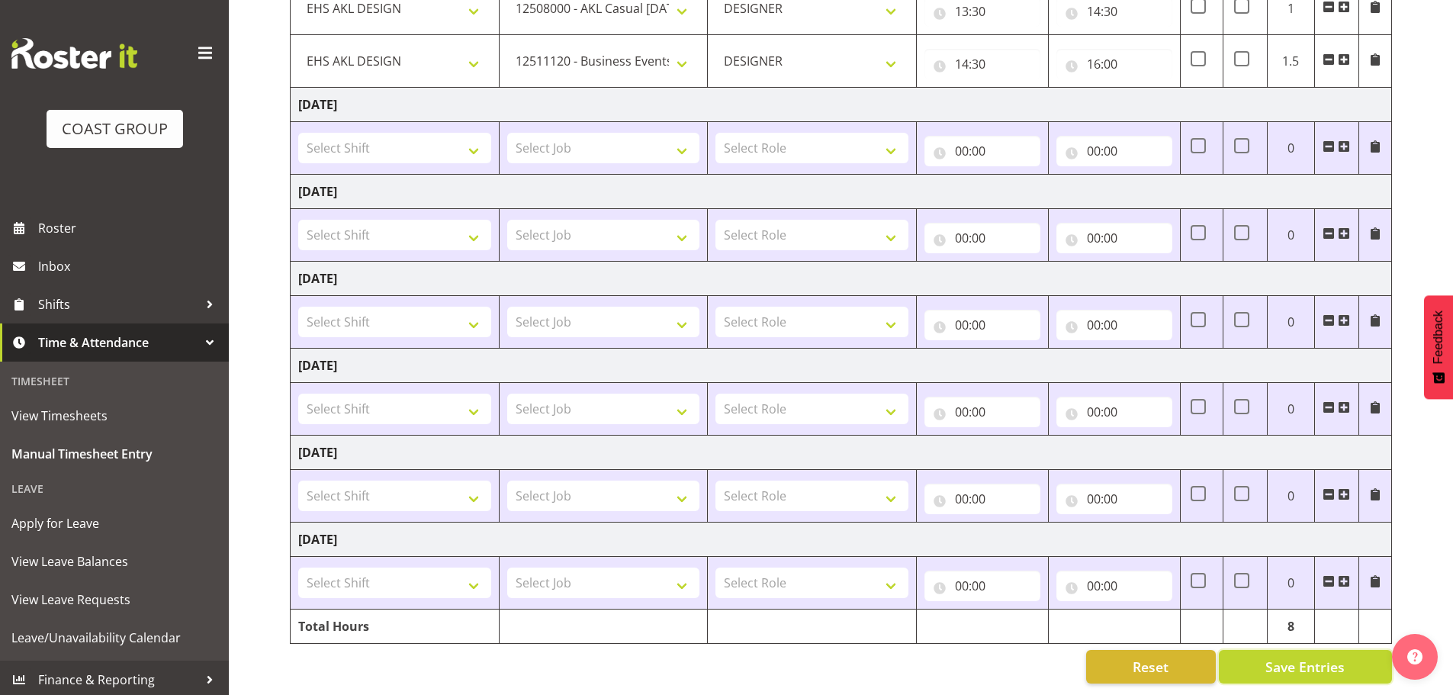
select select "10290"
type input "14:30"
type input "16:00"
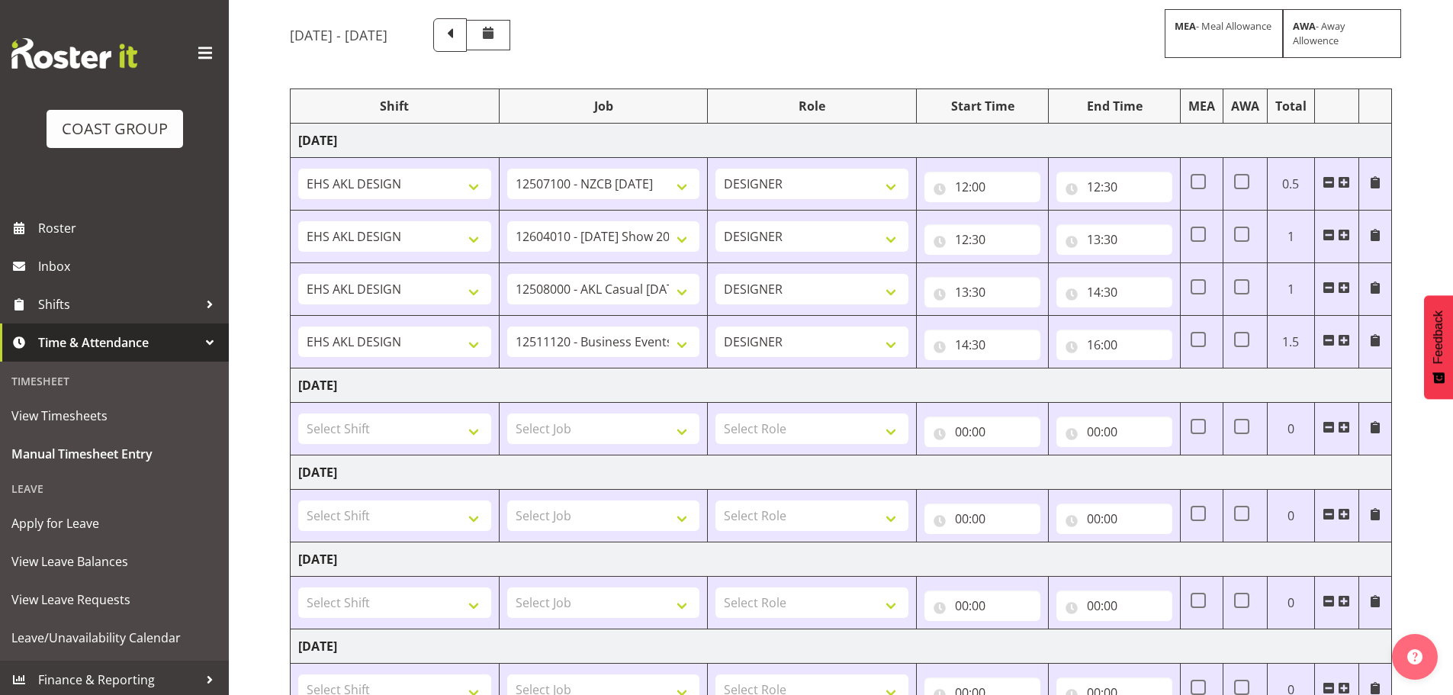
scroll to position [104, 0]
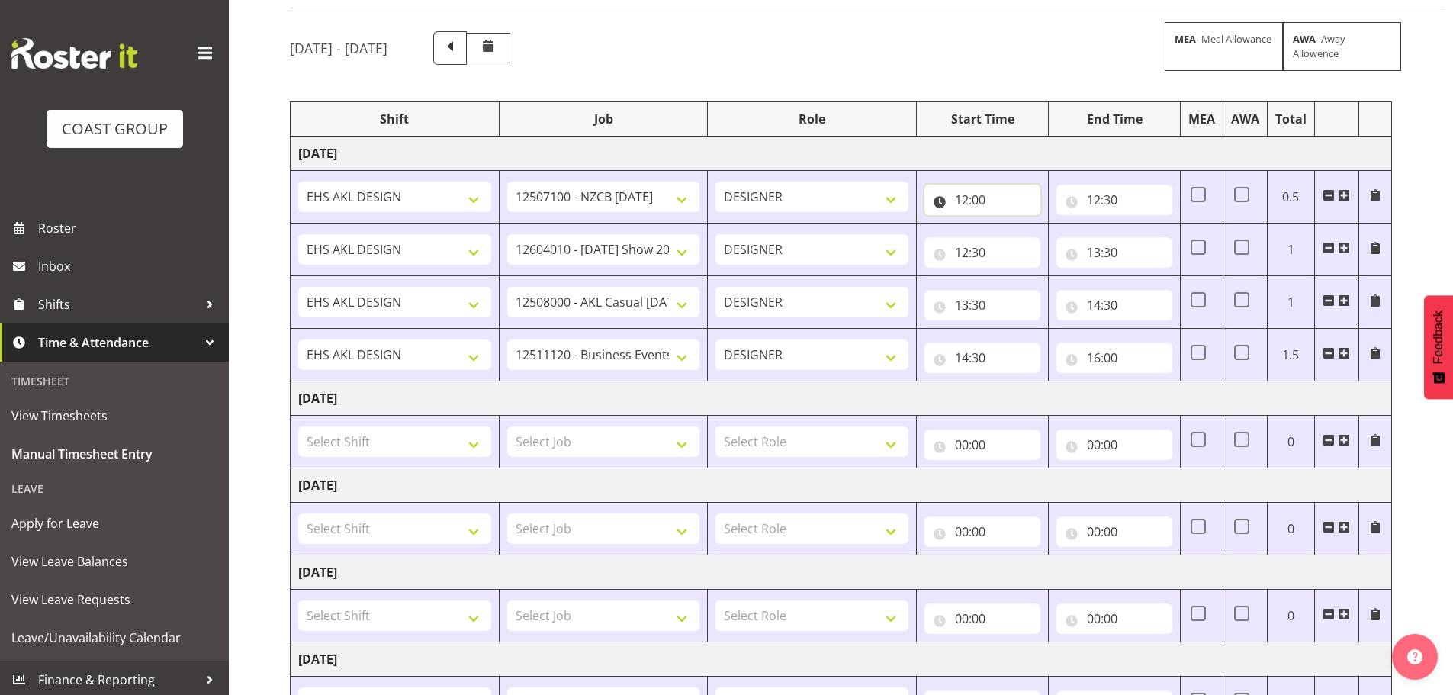
click at [1017, 186] on input "12:00" at bounding box center [982, 200] width 116 height 31
click at [772, 159] on td "[DATE]" at bounding box center [841, 154] width 1101 height 34
click at [1345, 352] on span at bounding box center [1344, 353] width 12 height 12
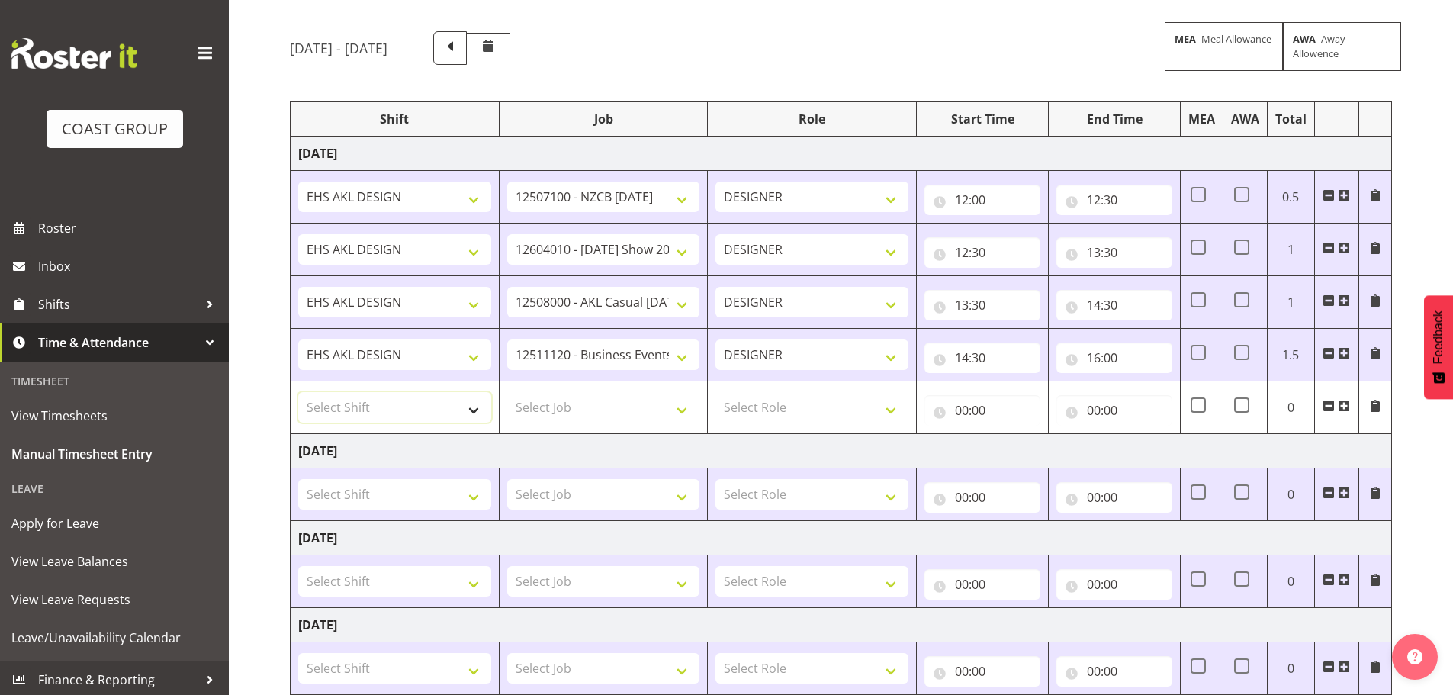
drag, startPoint x: 327, startPoint y: 402, endPoint x: 336, endPoint y: 410, distance: 11.9
click at [327, 402] on select "Select Shift EHS AKL DESIGN" at bounding box center [394, 407] width 193 height 31
select select "1321"
click at [298, 392] on select "Select Shift EHS AKL DESIGN" at bounding box center [394, 407] width 193 height 31
click at [598, 409] on select "Select Job 1 Carlton Events 1 [PERSON_NAME][GEOGRAPHIC_DATA] 1 [PERSON_NAME][GE…" at bounding box center [603, 407] width 193 height 31
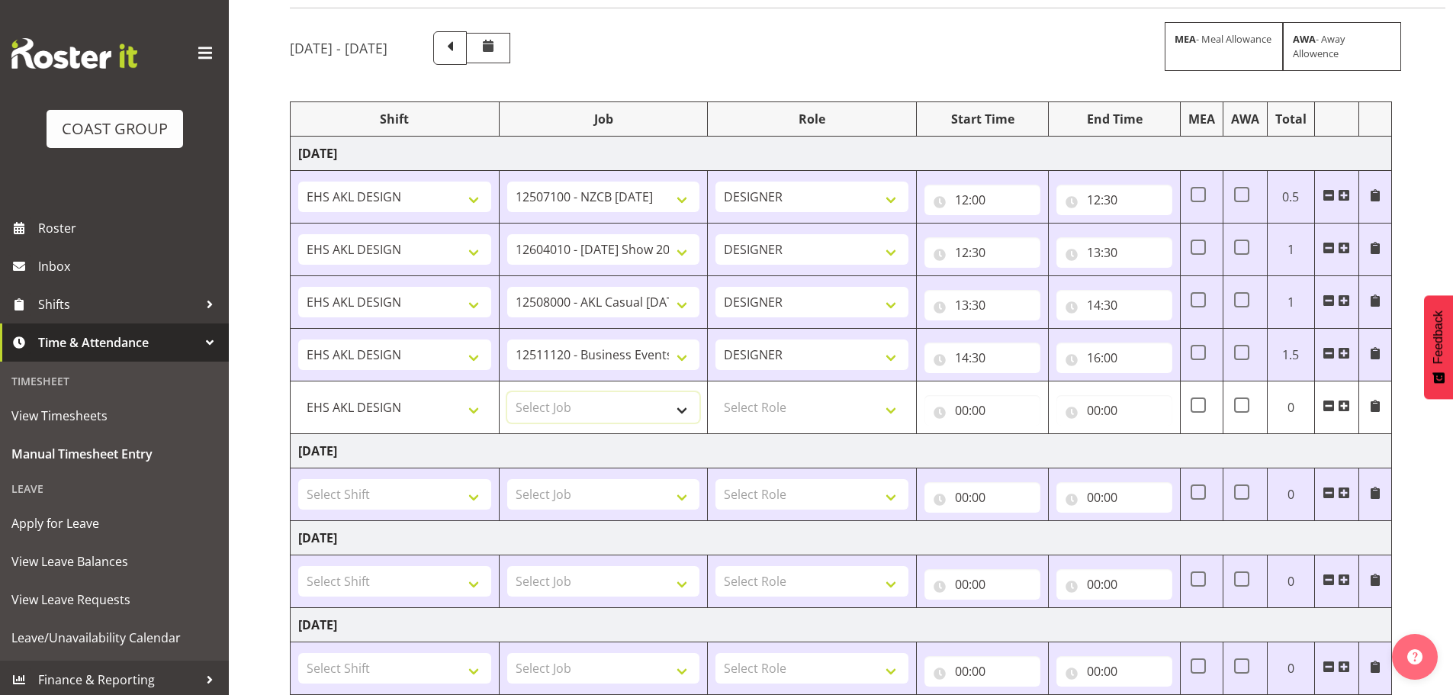
select select "8652"
click at [507, 392] on select "Select Job 1 Carlton Events 1 [PERSON_NAME][GEOGRAPHIC_DATA] 1 [PERSON_NAME][GE…" at bounding box center [603, 407] width 193 height 31
drag, startPoint x: 806, startPoint y: 398, endPoint x: 807, endPoint y: 407, distance: 9.2
click at [806, 398] on select "Select Role DESIGNER Designer" at bounding box center [811, 407] width 193 height 31
click at [805, 422] on select "Select Role DESIGNER Designer" at bounding box center [811, 407] width 193 height 31
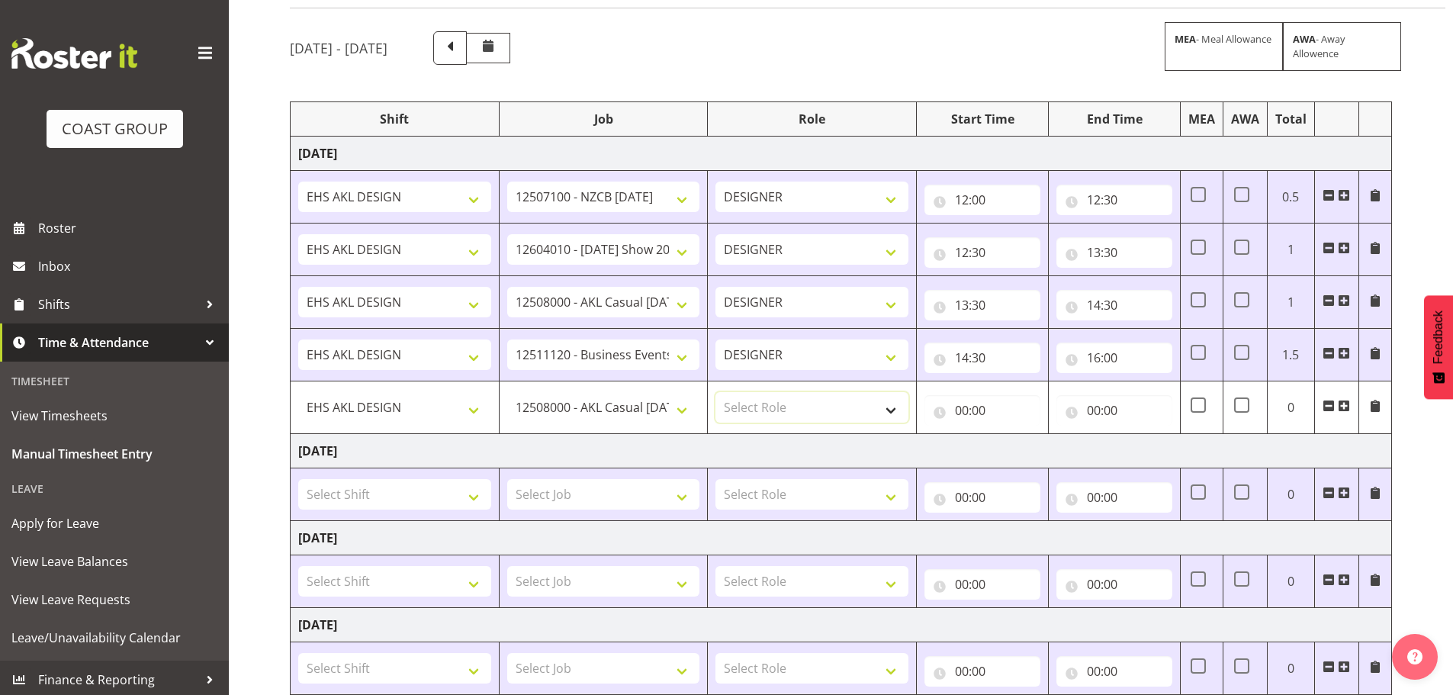
click at [790, 413] on select "Select Role DESIGNER Designer" at bounding box center [811, 407] width 193 height 31
select select "215"
click at [715, 392] on select "Select Role DESIGNER Designer" at bounding box center [811, 407] width 193 height 31
click at [936, 413] on input "00:00" at bounding box center [982, 410] width 116 height 31
click at [1019, 441] on select "00 01 02 03 04 05 06 07 08 09 10 11 12 13 14 15 16 17 18 19 20 21 22 23" at bounding box center [1028, 450] width 34 height 31
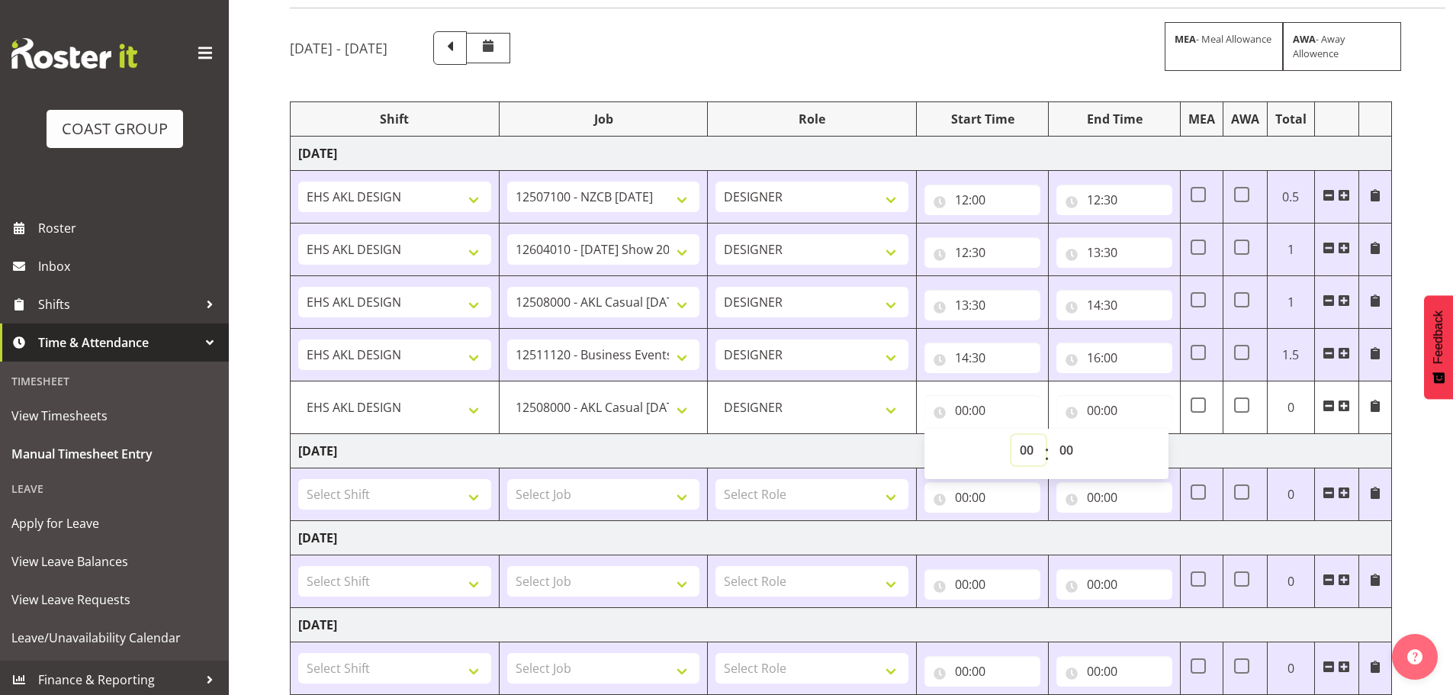
select select "8"
click at [1011, 435] on select "00 01 02 03 04 05 06 07 08 09 10 11 12 13 14 15 16 17 18 19 20 21 22 23" at bounding box center [1028, 450] width 34 height 31
type input "08:00"
click at [1087, 418] on input "00:00" at bounding box center [1114, 410] width 116 height 31
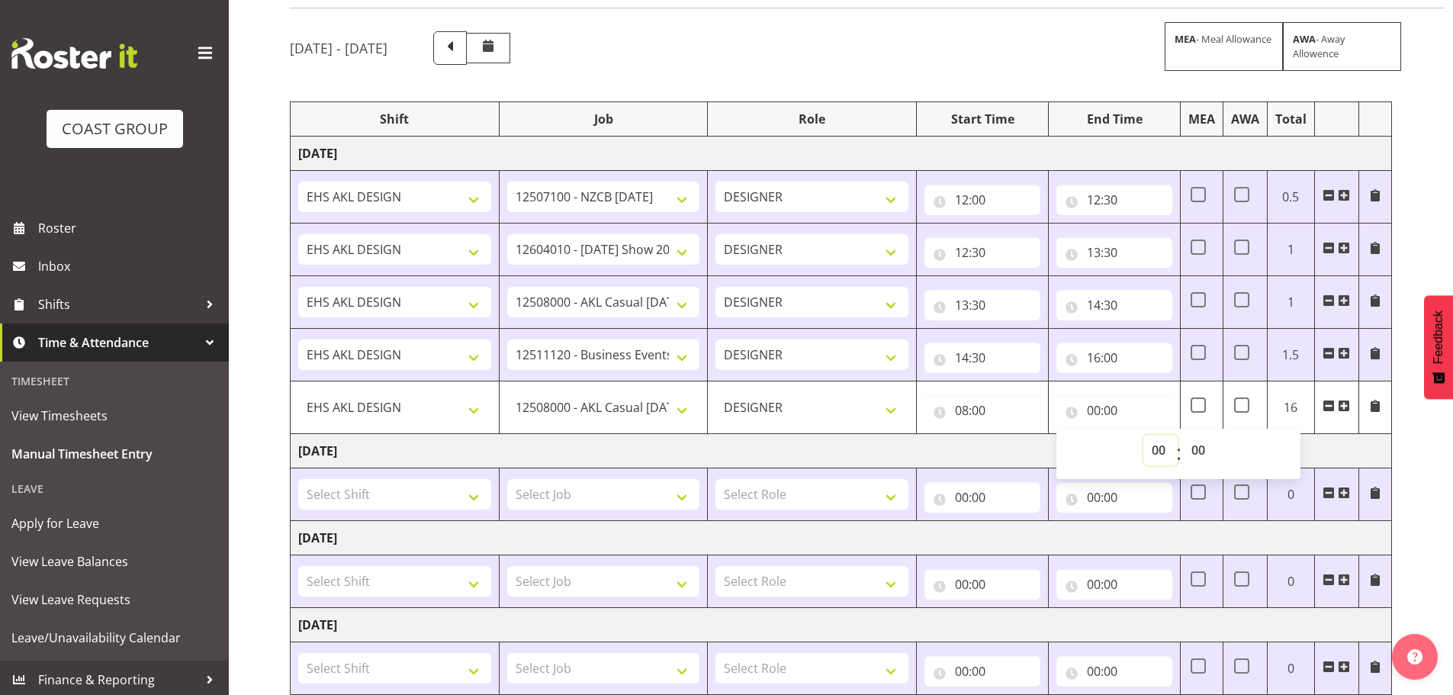
click at [1149, 448] on select "00 01 02 03 04 05 06 07 08 09 10 11 12 13 14 15 16 17 18 19 20 21 22 23" at bounding box center [1160, 450] width 34 height 31
select select "12"
click at [1143, 435] on select "00 01 02 03 04 05 06 07 08 09 10 11 12 13 14 15 16 17 18 19 20 21 22 23" at bounding box center [1160, 450] width 34 height 31
type input "12:00"
click at [1419, 447] on div "[DATE] - [DATE] MEA - Meal Allowance AWA - Away Allowence Shift Job Role Start …" at bounding box center [871, 530] width 1163 height 1021
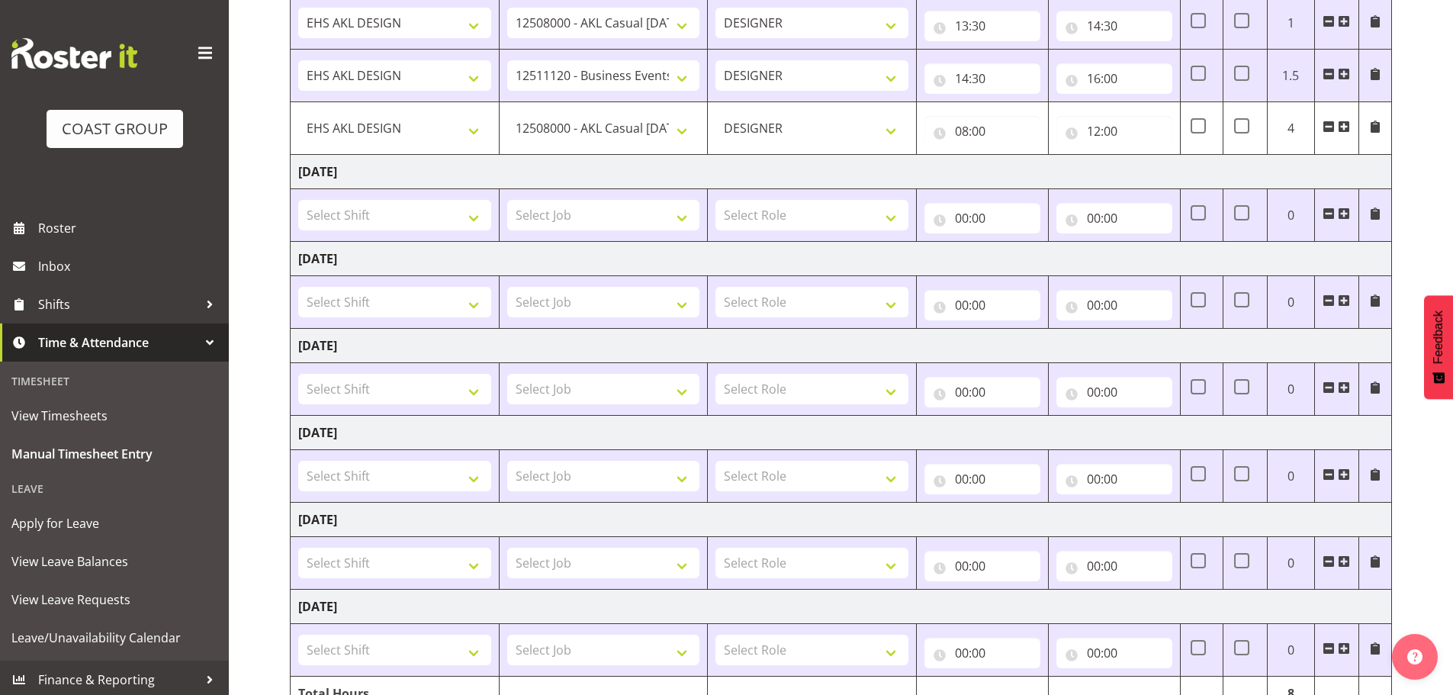
scroll to position [462, 0]
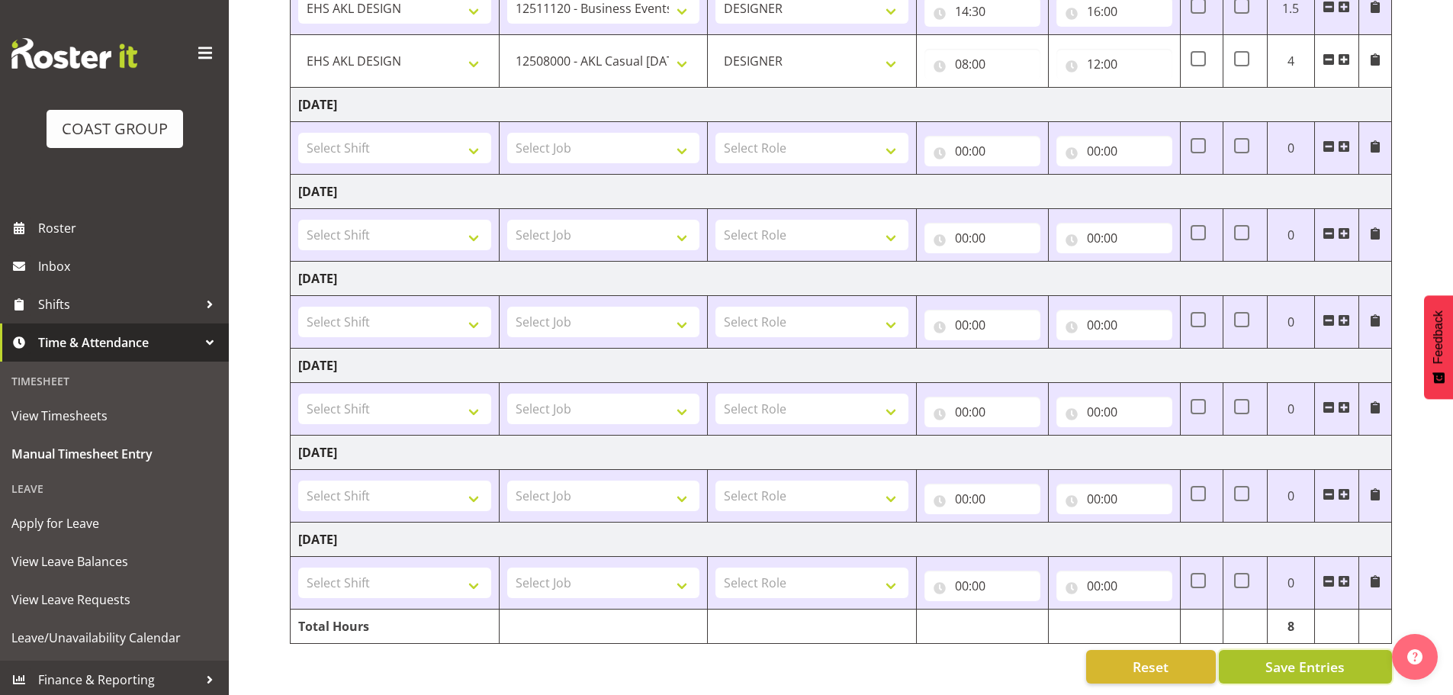
click at [1315, 657] on span "Save Entries" at bounding box center [1304, 667] width 79 height 20
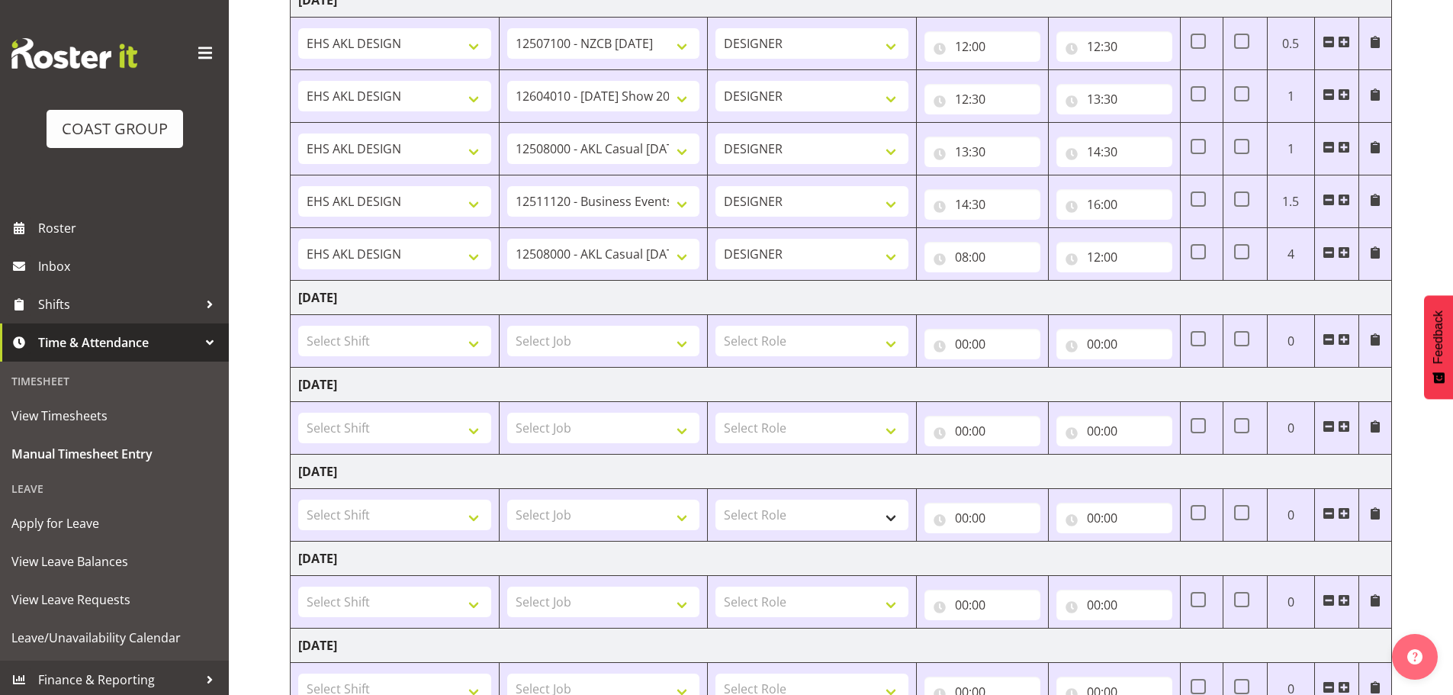
scroll to position [0, 0]
